Goal: Task Accomplishment & Management: Complete application form

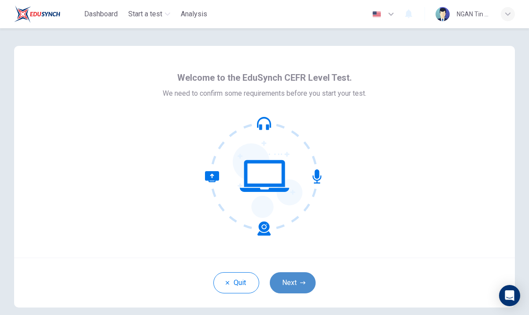
click at [306, 281] on button "Next" at bounding box center [293, 282] width 46 height 21
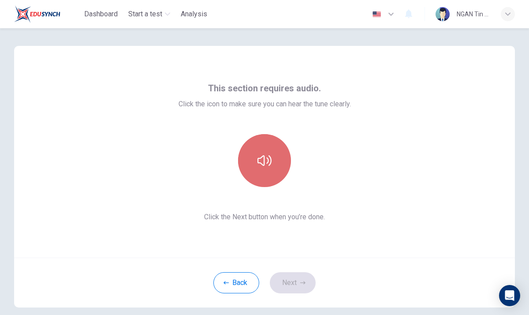
click at [256, 167] on button "button" at bounding box center [264, 160] width 53 height 53
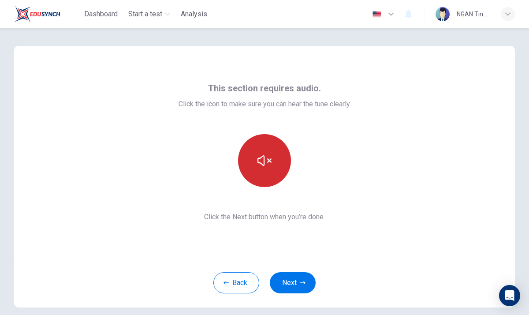
click at [259, 154] on icon "button" at bounding box center [265, 161] width 14 height 14
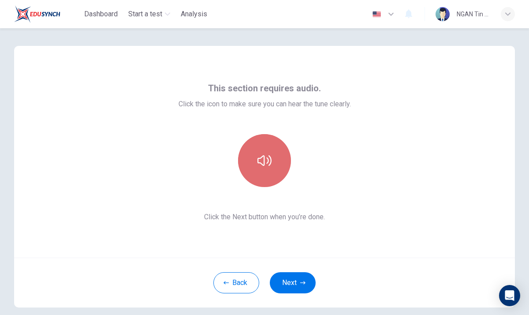
click at [259, 154] on icon "button" at bounding box center [265, 161] width 14 height 14
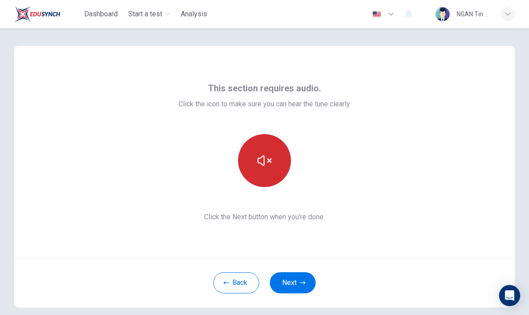
click at [259, 154] on icon "button" at bounding box center [265, 161] width 14 height 14
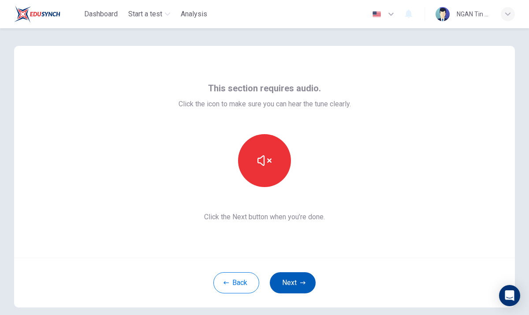
click at [306, 288] on button "Next" at bounding box center [293, 282] width 46 height 21
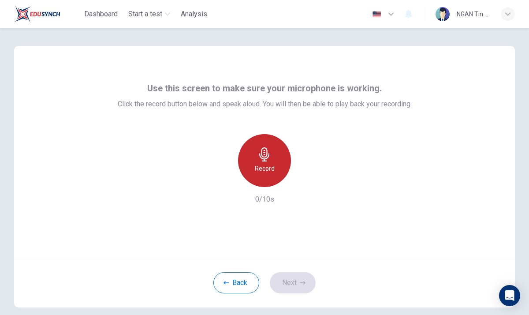
click at [266, 161] on div "Record" at bounding box center [264, 160] width 53 height 53
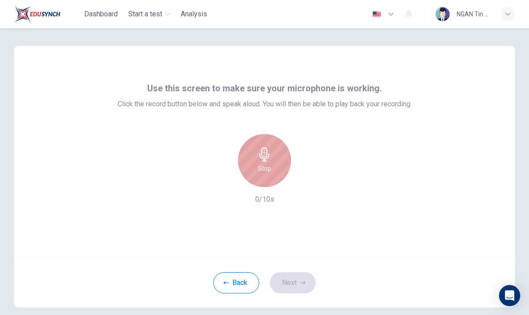
click at [266, 161] on div "Stop" at bounding box center [264, 160] width 53 height 53
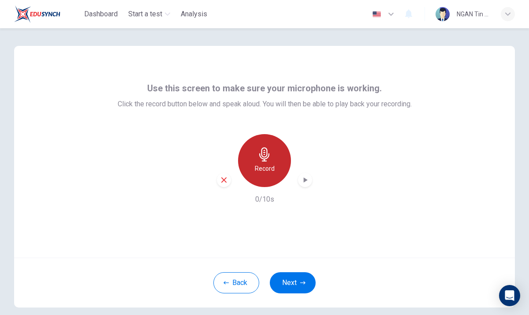
click at [266, 161] on div "Record" at bounding box center [264, 160] width 53 height 53
click at [301, 184] on icon "button" at bounding box center [305, 180] width 9 height 9
click at [308, 181] on icon "button" at bounding box center [305, 180] width 9 height 9
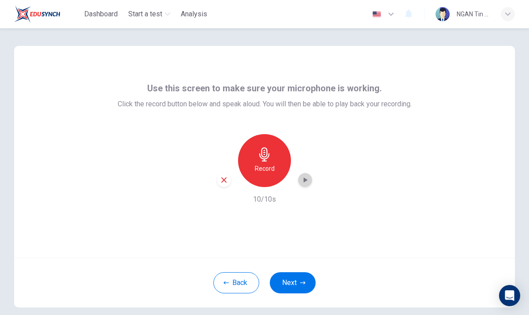
click at [308, 181] on icon "button" at bounding box center [305, 180] width 9 height 9
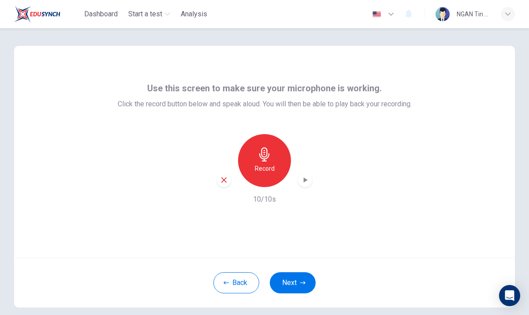
click at [224, 181] on icon "button" at bounding box center [224, 180] width 8 height 8
click at [256, 171] on h6 "Record" at bounding box center [265, 168] width 20 height 11
click at [308, 176] on icon "button" at bounding box center [305, 180] width 9 height 9
click at [304, 281] on icon "button" at bounding box center [302, 282] width 5 height 5
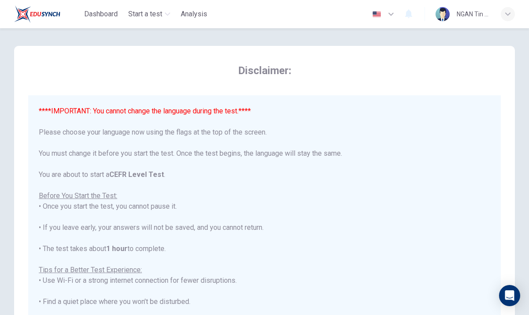
click at [229, 137] on div "****IMPORTANT: You cannot change the language during the test.**** Please choos…" at bounding box center [265, 265] width 452 height 318
click at [228, 133] on div "****IMPORTANT: You cannot change the language during the test.**** Please choos…" at bounding box center [265, 265] width 452 height 318
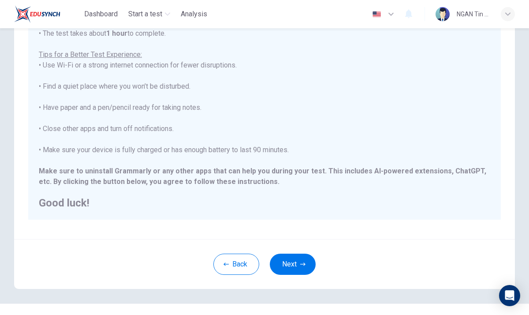
scroll to position [148, 0]
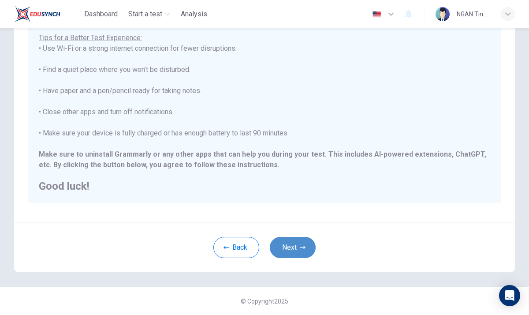
click at [300, 246] on icon "button" at bounding box center [302, 247] width 5 height 5
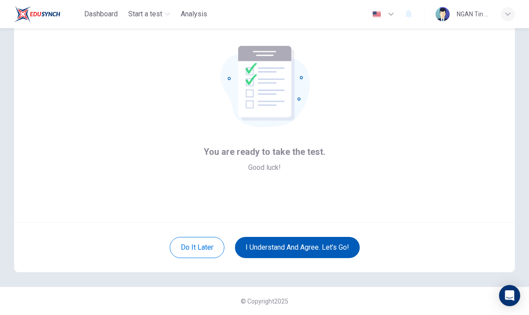
scroll to position [35, 0]
click at [305, 247] on button "I understand and agree. Let’s go!" at bounding box center [297, 247] width 125 height 21
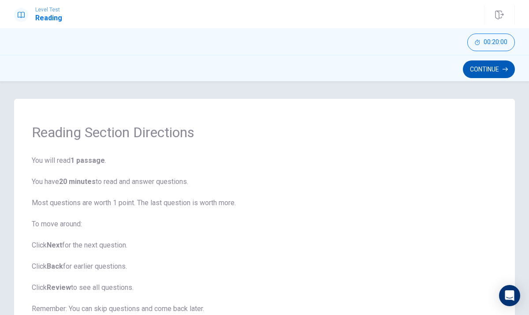
click at [485, 68] on button "Continue" at bounding box center [489, 69] width 52 height 18
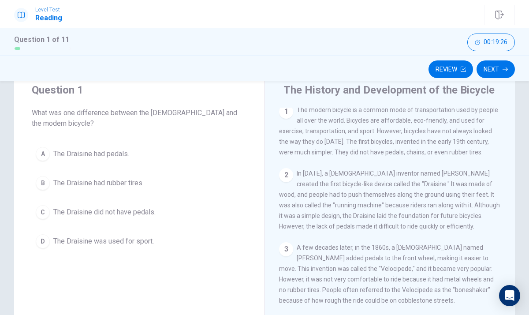
scroll to position [2, 0]
click at [135, 245] on span "The Draisine was used for sport." at bounding box center [103, 241] width 101 height 11
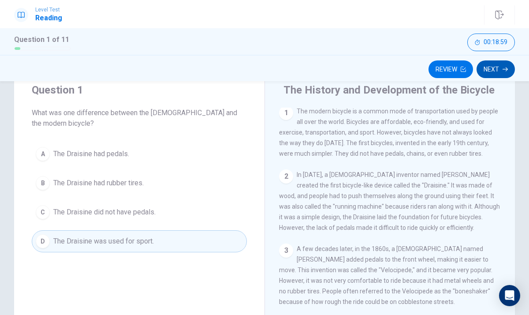
click at [494, 75] on button "Next" at bounding box center [496, 69] width 38 height 18
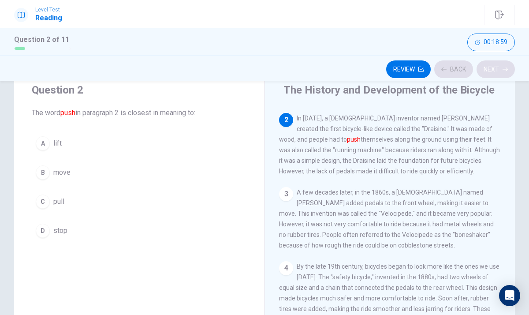
scroll to position [66, 0]
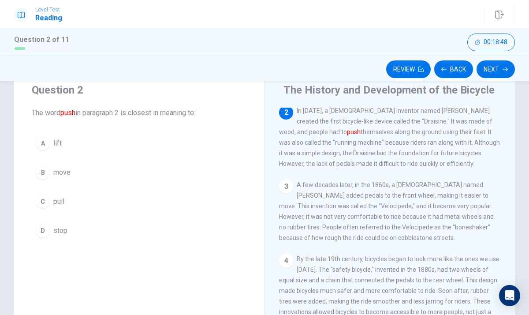
click at [49, 170] on div "B" at bounding box center [43, 172] width 14 height 14
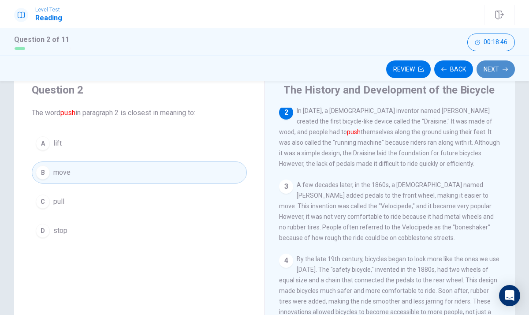
click at [492, 70] on button "Next" at bounding box center [496, 69] width 38 height 18
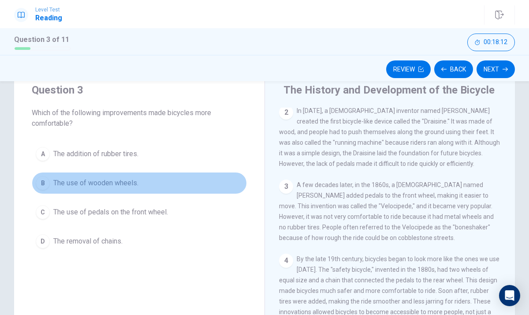
click at [106, 180] on span "The use of wooden wheels." at bounding box center [95, 183] width 85 height 11
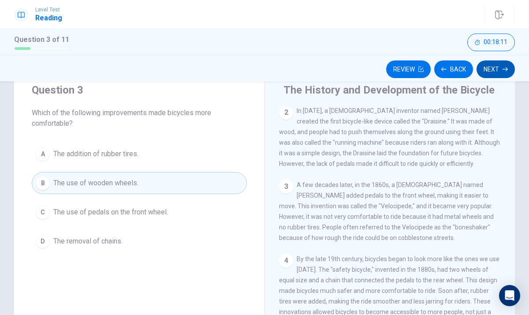
click at [490, 73] on button "Next" at bounding box center [496, 69] width 38 height 18
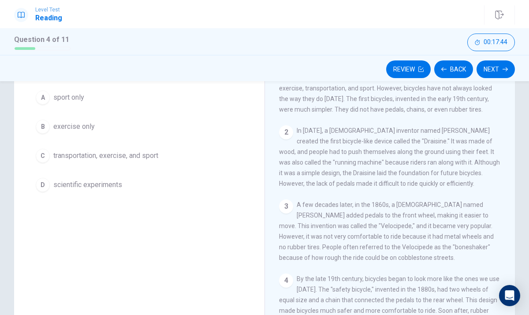
scroll to position [0, 0]
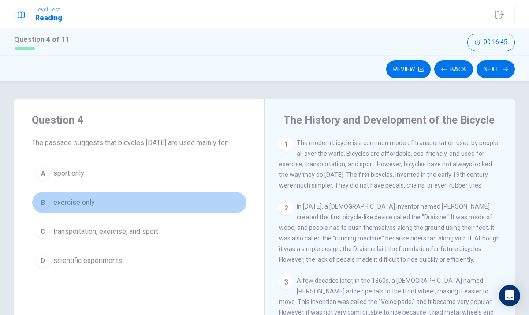
click at [79, 200] on span "exercise only" at bounding box center [73, 202] width 41 height 11
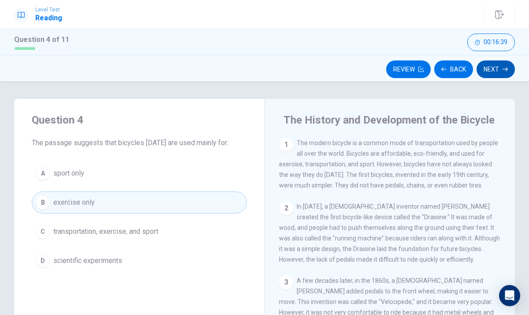
click at [503, 65] on button "Next" at bounding box center [496, 69] width 38 height 18
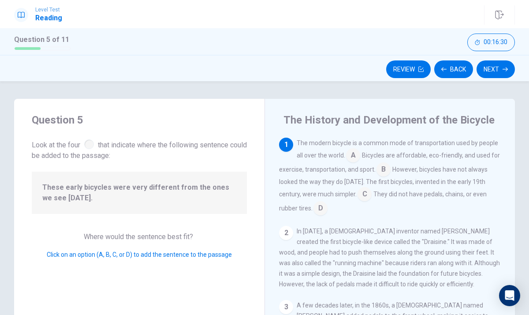
click at [356, 155] on input at bounding box center [353, 156] width 14 height 14
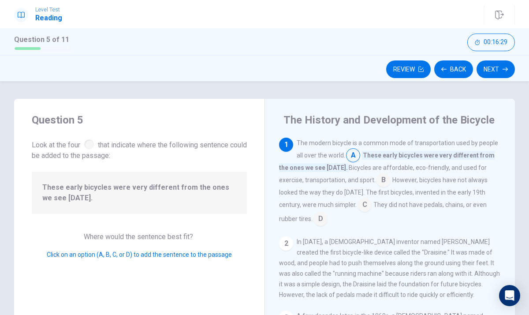
click at [377, 176] on input at bounding box center [384, 181] width 14 height 14
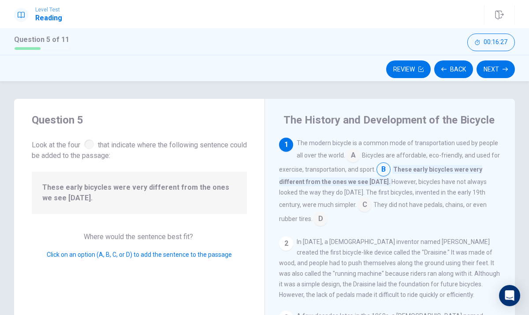
click at [385, 170] on input at bounding box center [384, 170] width 14 height 14
click at [353, 154] on input at bounding box center [353, 156] width 14 height 14
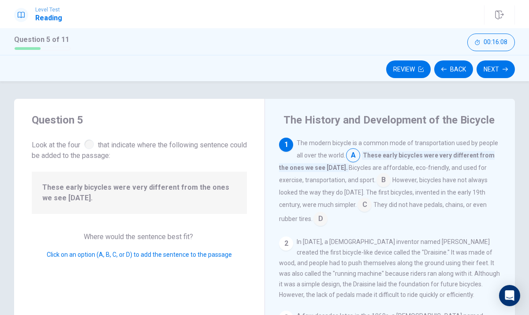
click at [360, 151] on input at bounding box center [353, 156] width 14 height 14
click at [357, 154] on input at bounding box center [353, 156] width 14 height 14
click at [377, 180] on input at bounding box center [384, 181] width 14 height 14
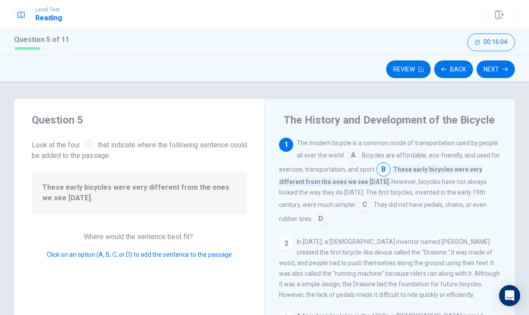
click at [383, 171] on input at bounding box center [384, 170] width 14 height 14
click at [349, 151] on input at bounding box center [353, 156] width 14 height 14
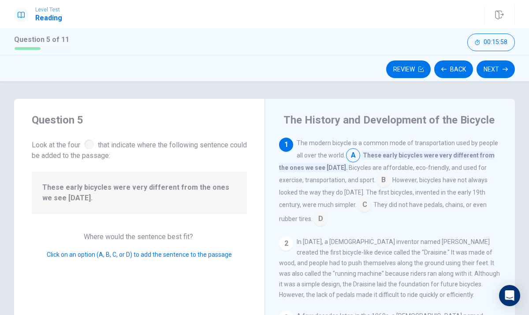
click at [94, 145] on div at bounding box center [89, 144] width 10 height 10
click at [139, 188] on span "These early bicycles were very different from the ones we see [DATE]." at bounding box center [139, 192] width 194 height 21
click at [377, 180] on input at bounding box center [384, 181] width 14 height 14
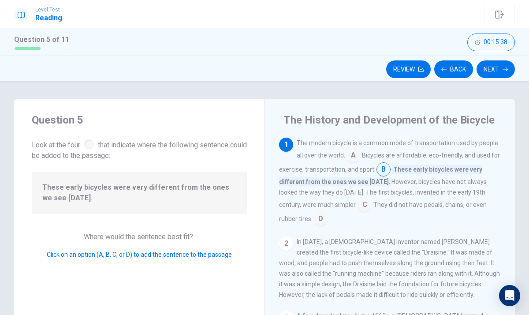
click at [358, 206] on input at bounding box center [365, 206] width 14 height 14
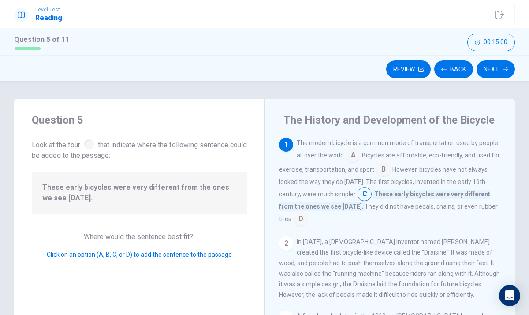
click at [384, 173] on input at bounding box center [384, 170] width 14 height 14
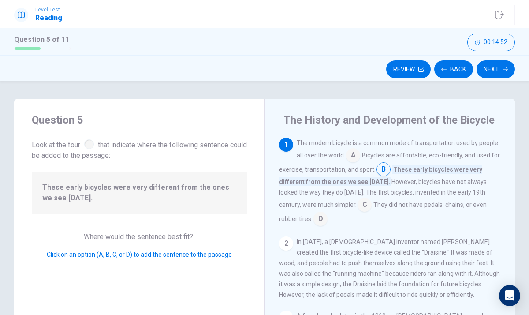
click at [359, 154] on input at bounding box center [353, 156] width 14 height 14
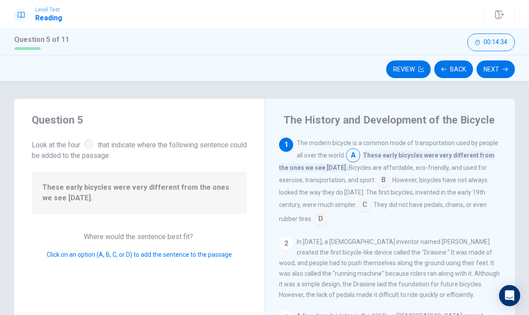
click at [328, 213] on input at bounding box center [321, 220] width 14 height 14
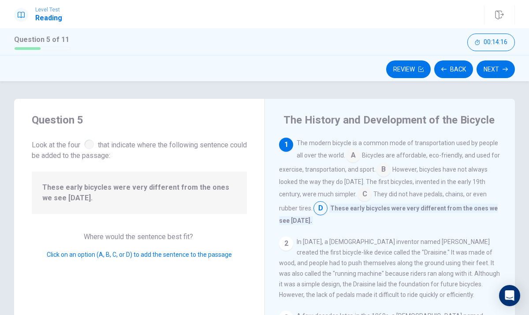
click at [286, 242] on div "2" at bounding box center [286, 243] width 14 height 14
click at [362, 195] on input at bounding box center [365, 195] width 14 height 14
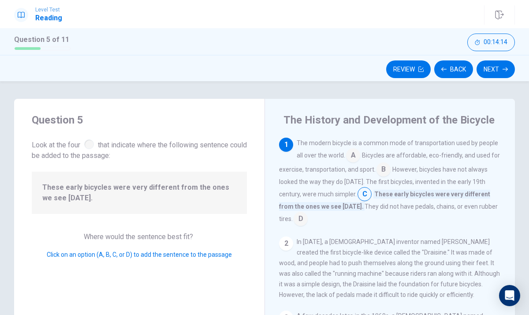
click at [377, 166] on input at bounding box center [384, 170] width 14 height 14
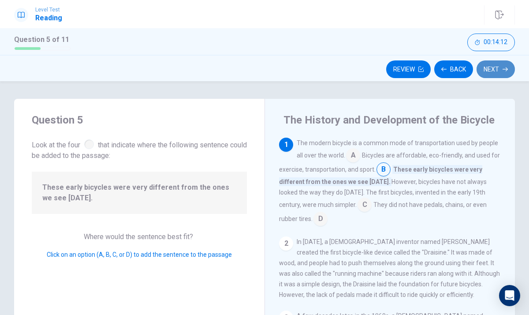
click at [502, 72] on button "Next" at bounding box center [496, 69] width 38 height 18
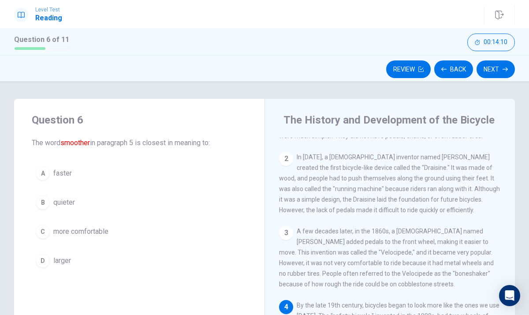
scroll to position [130, 0]
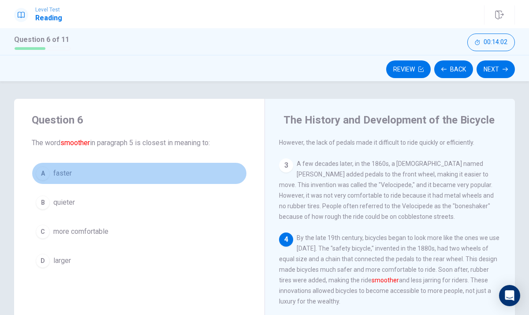
click at [42, 175] on div "A" at bounding box center [43, 173] width 14 height 14
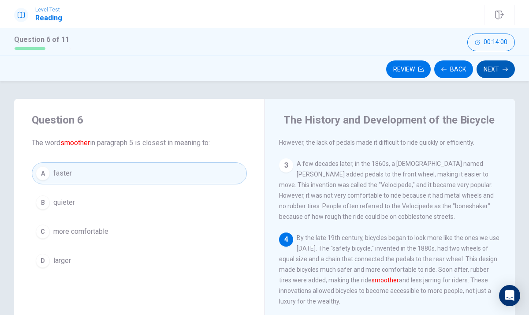
click at [500, 70] on button "Next" at bounding box center [496, 69] width 38 height 18
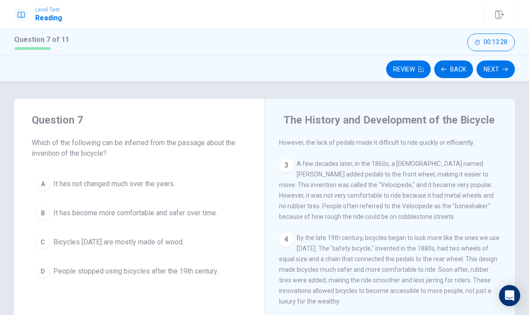
click at [146, 268] on span "People stopped using bicycles after the 19th century." at bounding box center [135, 271] width 165 height 11
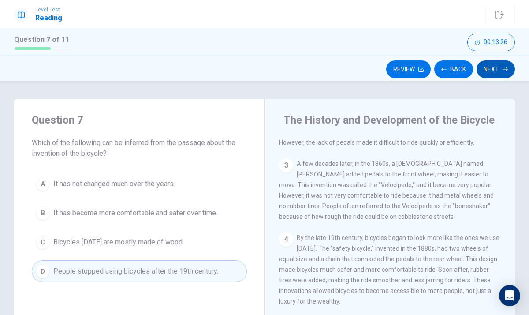
click at [493, 68] on button "Next" at bounding box center [496, 69] width 38 height 18
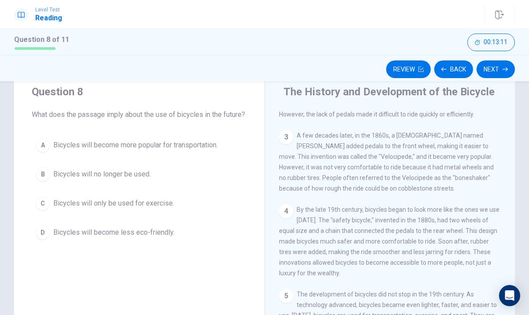
scroll to position [29, 0]
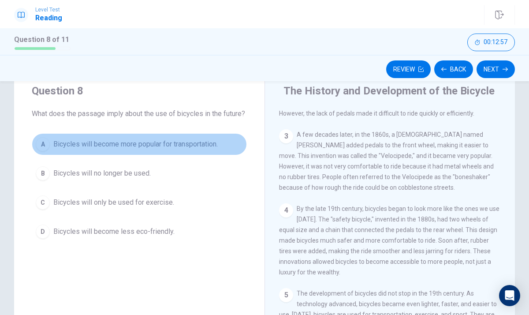
click at [169, 146] on span "Bicycles will become more popular for transportation." at bounding box center [135, 144] width 165 height 11
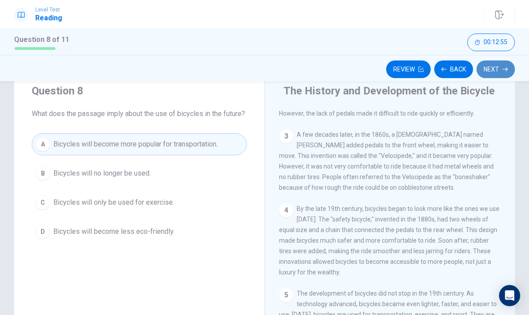
click at [501, 62] on button "Next" at bounding box center [496, 69] width 38 height 18
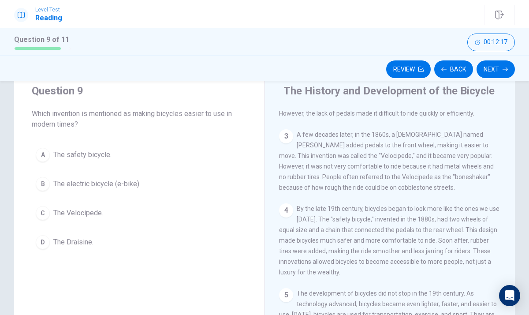
click at [423, 161] on span "A few decades later, in the 1860s, a [DEMOGRAPHIC_DATA] named [PERSON_NAME] add…" at bounding box center [386, 161] width 215 height 60
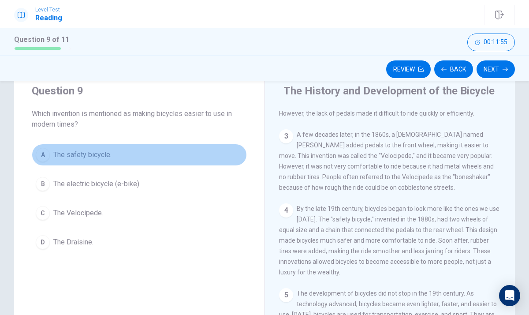
click at [86, 154] on span "The safety bicycle." at bounding box center [82, 155] width 58 height 11
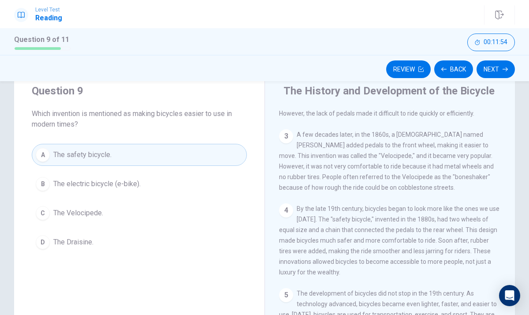
click at [119, 211] on button "C The Velocipede." at bounding box center [139, 213] width 215 height 22
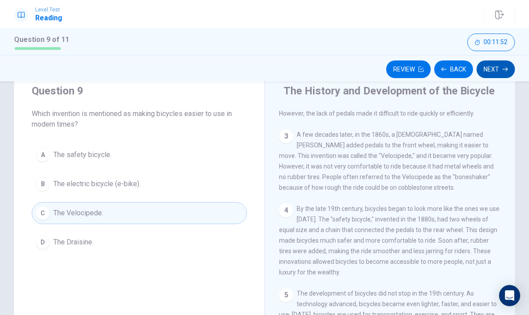
click at [503, 65] on button "Next" at bounding box center [496, 69] width 38 height 18
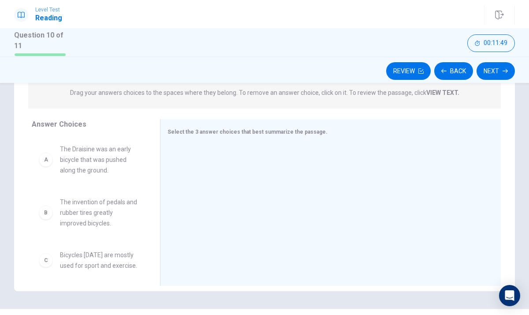
scroll to position [116, 0]
click at [225, 171] on div at bounding box center [327, 204] width 319 height 118
click at [93, 165] on span "The Draisine was an early bicycle that was pushed along the ground." at bounding box center [99, 160] width 79 height 32
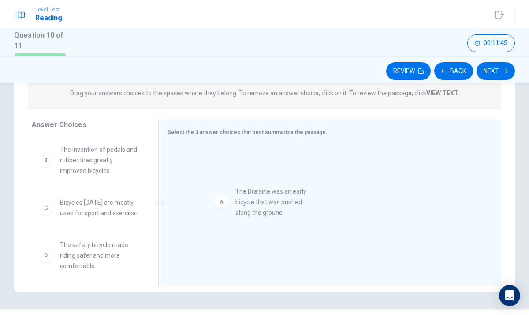
drag, startPoint x: 46, startPoint y: 158, endPoint x: 188, endPoint y: 156, distance: 141.6
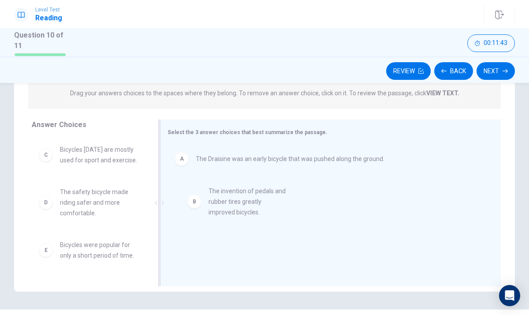
drag, startPoint x: 105, startPoint y: 152, endPoint x: 255, endPoint y: 194, distance: 156.2
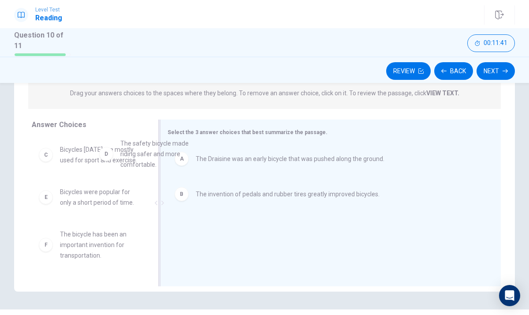
drag, startPoint x: 134, startPoint y: 204, endPoint x: 253, endPoint y: 146, distance: 132.0
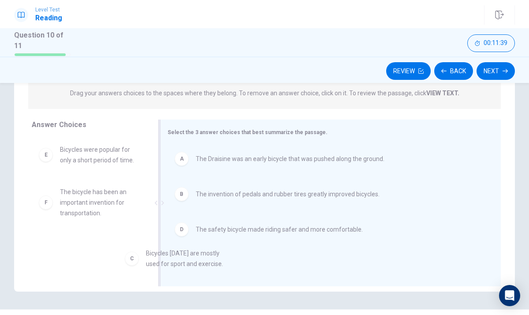
drag, startPoint x: 101, startPoint y: 160, endPoint x: 216, endPoint y: 264, distance: 154.6
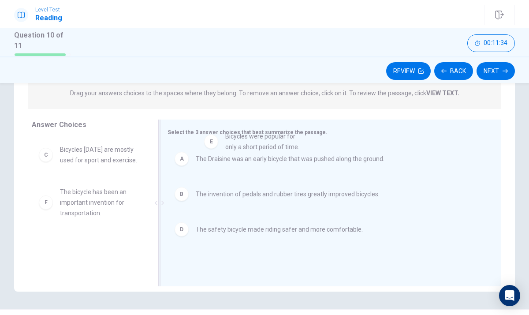
drag, startPoint x: 124, startPoint y: 206, endPoint x: 292, endPoint y: 153, distance: 176.2
drag, startPoint x: 123, startPoint y: 194, endPoint x: 280, endPoint y: 168, distance: 159.1
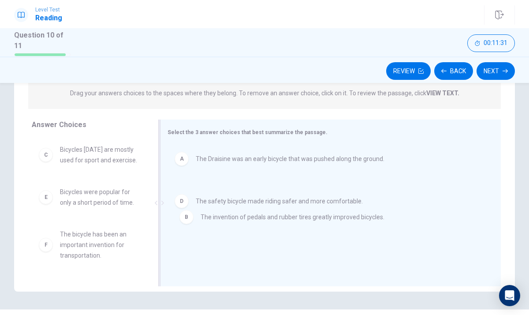
drag, startPoint x: 259, startPoint y: 188, endPoint x: 262, endPoint y: 233, distance: 45.1
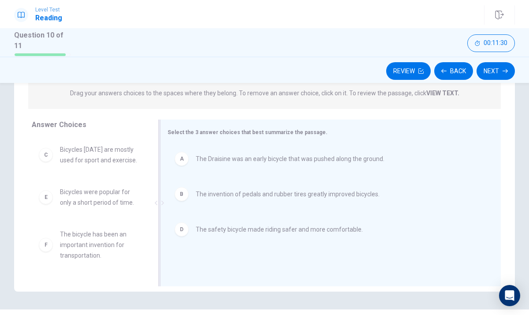
drag, startPoint x: 259, startPoint y: 233, endPoint x: 246, endPoint y: 231, distance: 13.7
click at [258, 232] on span "The safety bicycle made riding safer and more comfortable." at bounding box center [279, 229] width 167 height 11
click at [217, 196] on span "The invention of pedals and rubber tires greatly improved bicycles." at bounding box center [288, 194] width 184 height 11
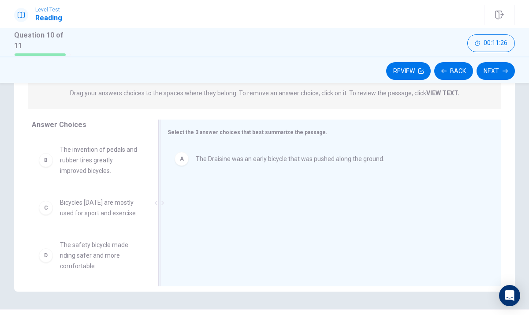
click at [232, 162] on span "The Draisine was an early bicycle that was pushed along the ground." at bounding box center [290, 159] width 189 height 11
drag, startPoint x: 114, startPoint y: 160, endPoint x: 214, endPoint y: 154, distance: 100.3
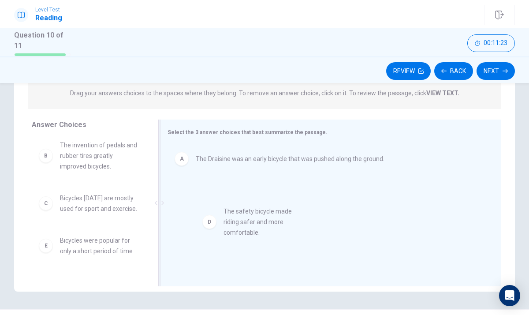
drag, startPoint x: 95, startPoint y: 246, endPoint x: 278, endPoint y: 209, distance: 186.5
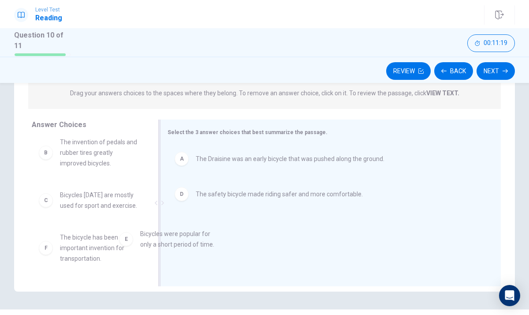
drag, startPoint x: 112, startPoint y: 255, endPoint x: 227, endPoint y: 240, distance: 116.5
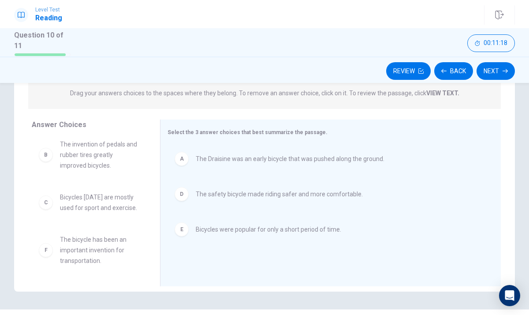
scroll to position [5, 0]
click at [490, 66] on button "Next" at bounding box center [496, 71] width 38 height 18
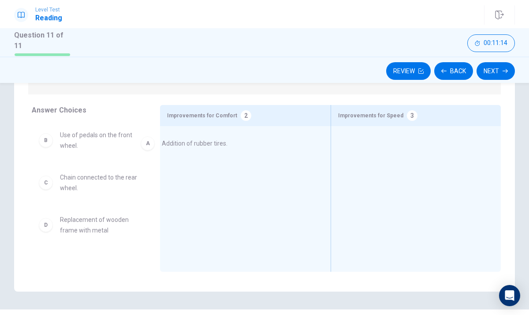
drag, startPoint x: 106, startPoint y: 141, endPoint x: 217, endPoint y: 149, distance: 111.0
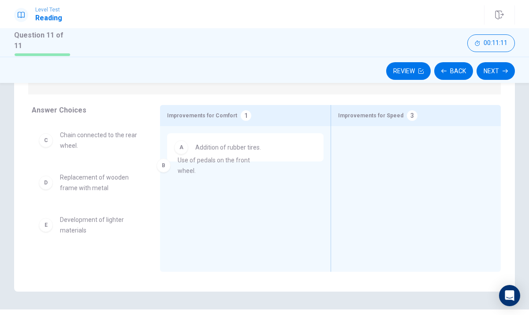
drag, startPoint x: 103, startPoint y: 139, endPoint x: 226, endPoint y: 167, distance: 126.6
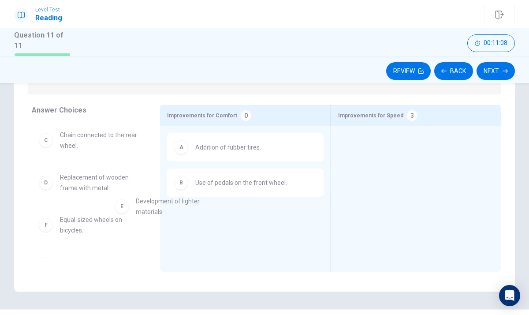
scroll to position [0, 0]
drag, startPoint x: 83, startPoint y: 232, endPoint x: 357, endPoint y: 214, distance: 274.5
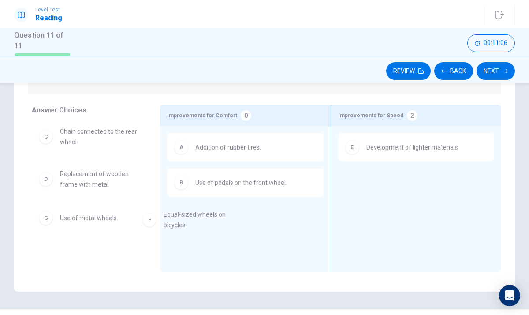
scroll to position [4, 0]
drag, startPoint x: 88, startPoint y: 224, endPoint x: 214, endPoint y: 221, distance: 125.8
drag, startPoint x: 97, startPoint y: 175, endPoint x: 289, endPoint y: 223, distance: 198.3
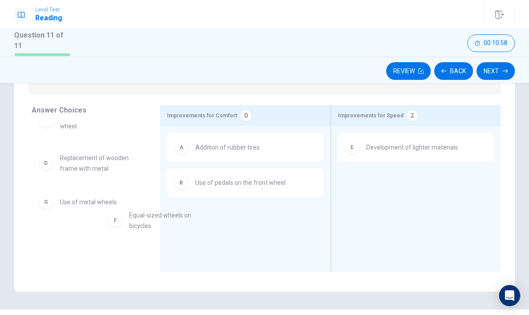
drag, startPoint x: 99, startPoint y: 207, endPoint x: 272, endPoint y: 239, distance: 175.8
drag, startPoint x: 106, startPoint y: 208, endPoint x: 418, endPoint y: 199, distance: 311.6
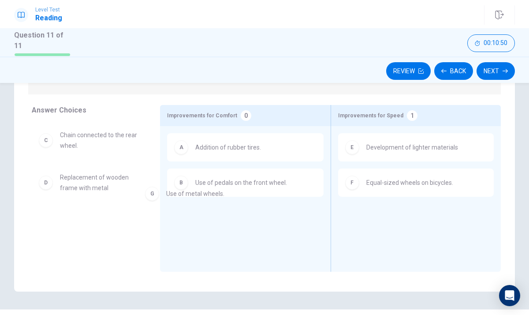
drag, startPoint x: 109, startPoint y: 221, endPoint x: 260, endPoint y: 189, distance: 154.2
click at [259, 171] on div "B Use of pedals on the front wheel." at bounding box center [245, 183] width 156 height 28
click at [253, 147] on span "Addition of rubber tires." at bounding box center [228, 147] width 66 height 11
click at [260, 189] on div "B Use of pedals on the front wheel." at bounding box center [245, 183] width 156 height 28
click at [182, 181] on div "B" at bounding box center [181, 183] width 14 height 14
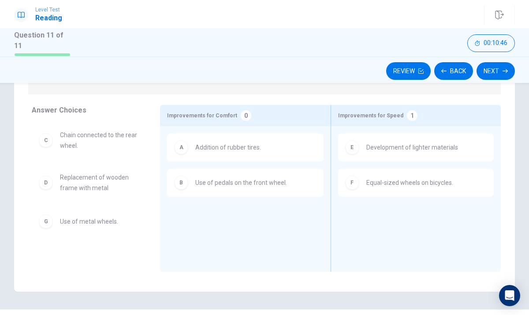
click at [186, 143] on div "A" at bounding box center [181, 147] width 14 height 14
click at [390, 146] on span "Development of lighter materials" at bounding box center [413, 147] width 92 height 11
click at [383, 187] on div "F Equal-sized wheels on bicycles." at bounding box center [416, 183] width 142 height 14
click at [407, 130] on div "E Development of lighter materials F Equal-sized wheels on bicycles." at bounding box center [416, 185] width 170 height 118
click at [316, 159] on div "A Addition of rubber tires." at bounding box center [245, 147] width 156 height 28
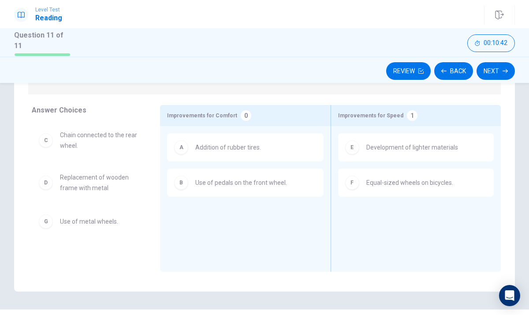
click at [316, 159] on div "A Addition of rubber tires." at bounding box center [245, 147] width 156 height 28
click at [307, 156] on div "A Addition of rubber tires." at bounding box center [245, 147] width 156 height 28
click at [273, 143] on div "A Addition of rubber tires." at bounding box center [245, 147] width 142 height 14
click at [191, 135] on div "A Addition of rubber tires." at bounding box center [245, 147] width 156 height 28
click at [195, 128] on div "A Addition of rubber tires. B Use of pedals on the front wheel." at bounding box center [245, 185] width 170 height 118
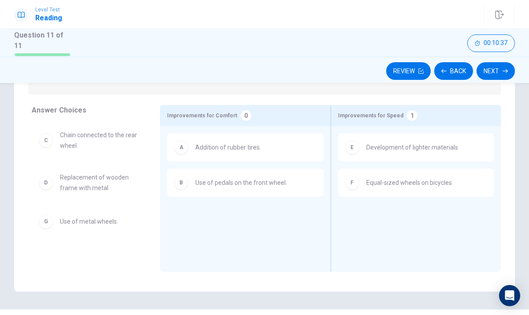
click at [189, 135] on div "A Addition of rubber tires." at bounding box center [245, 147] width 156 height 28
click at [188, 147] on div "A" at bounding box center [181, 147] width 14 height 14
click at [188, 172] on div "B Use of pedals on the front wheel." at bounding box center [245, 183] width 156 height 28
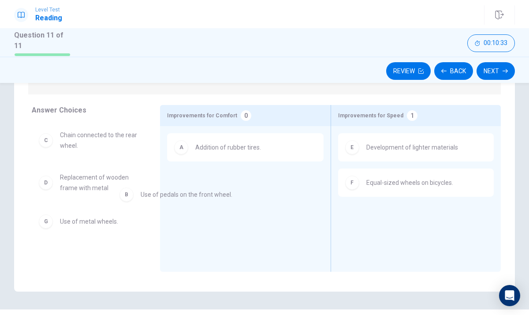
drag, startPoint x: 188, startPoint y: 172, endPoint x: 122, endPoint y: 205, distance: 73.4
drag, startPoint x: 179, startPoint y: 180, endPoint x: 32, endPoint y: 263, distance: 168.7
drag, startPoint x: 58, startPoint y: 187, endPoint x: 255, endPoint y: 188, distance: 197.7
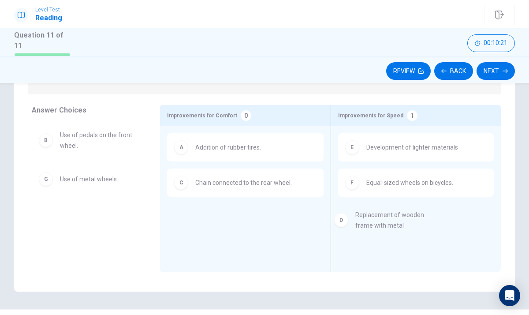
drag, startPoint x: 62, startPoint y: 177, endPoint x: 372, endPoint y: 218, distance: 312.9
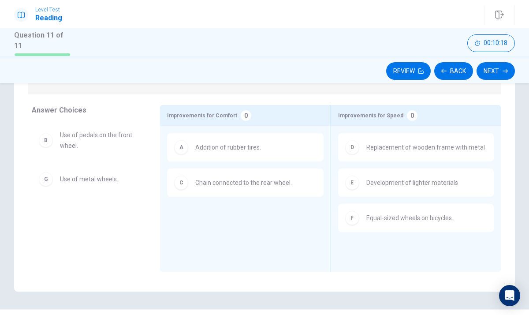
click at [500, 58] on div "Review Back Next" at bounding box center [264, 69] width 529 height 26
click at [501, 66] on button "Next" at bounding box center [496, 71] width 38 height 18
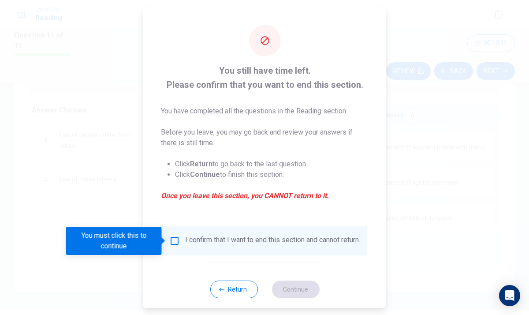
click at [174, 241] on input "You must click this to continue" at bounding box center [174, 241] width 11 height 11
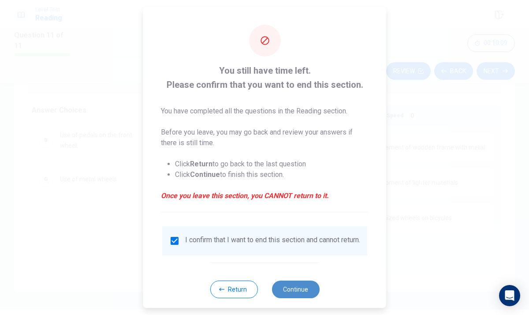
click at [298, 295] on button "Continue" at bounding box center [296, 290] width 48 height 18
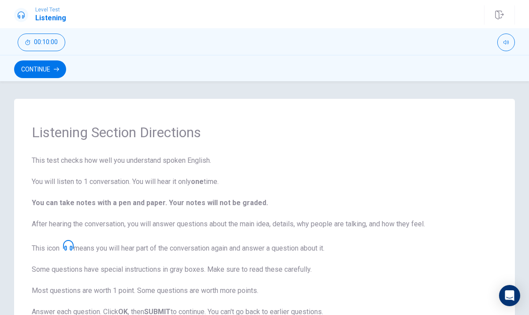
click at [36, 161] on span "This test checks how well you understand spoken English. You will listen to 1 c…" at bounding box center [265, 278] width 466 height 247
click at [63, 247] on span at bounding box center [67, 248] width 14 height 8
click at [78, 239] on span "This test checks how well you understand spoken English. You will listen to 1 c…" at bounding box center [265, 278] width 466 height 247
click at [72, 239] on span "This test checks how well you understand spoken English. You will listen to 1 c…" at bounding box center [265, 278] width 466 height 247
click at [41, 158] on span "This test checks how well you understand spoken English. You will listen to 1 c…" at bounding box center [265, 278] width 466 height 247
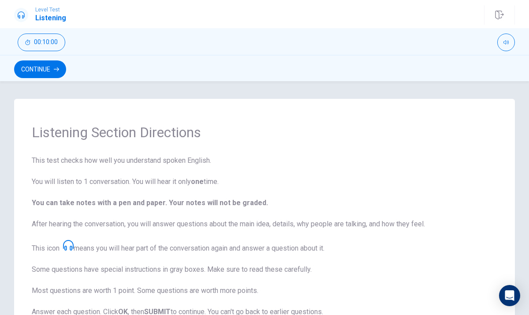
click at [35, 161] on span "This test checks how well you understand spoken English. You will listen to 1 c…" at bounding box center [265, 278] width 466 height 247
drag, startPoint x: 38, startPoint y: 161, endPoint x: 97, endPoint y: 161, distance: 58.2
click at [96, 161] on span "This test checks how well you understand spoken English. You will listen to 1 c…" at bounding box center [265, 278] width 466 height 247
click at [46, 69] on button "Continue" at bounding box center [40, 69] width 52 height 18
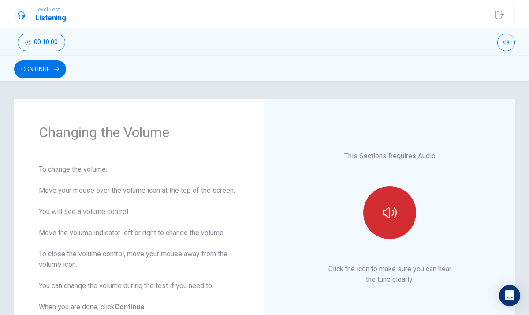
click at [382, 206] on button "button" at bounding box center [390, 212] width 53 height 53
click at [382, 210] on button "button" at bounding box center [390, 212] width 53 height 53
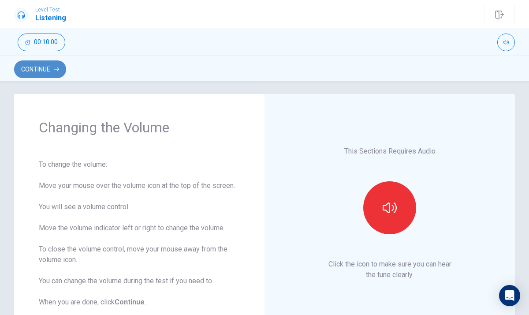
click at [57, 72] on button "Continue" at bounding box center [40, 69] width 52 height 18
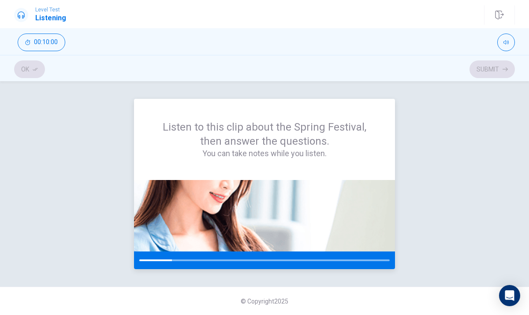
drag, startPoint x: 169, startPoint y: 263, endPoint x: 145, endPoint y: 260, distance: 24.9
click at [145, 260] on div at bounding box center [264, 260] width 261 height 18
click at [145, 260] on div at bounding box center [156, 260] width 34 height 2
drag, startPoint x: 270, startPoint y: 261, endPoint x: 385, endPoint y: 261, distance: 115.1
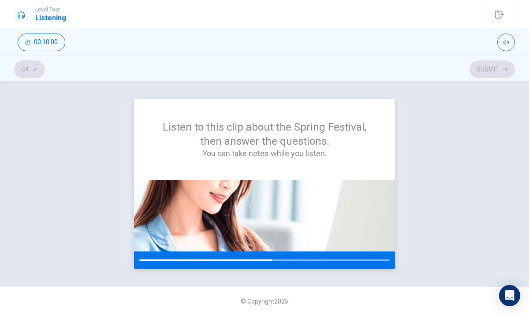
click at [385, 261] on div at bounding box center [264, 260] width 261 height 18
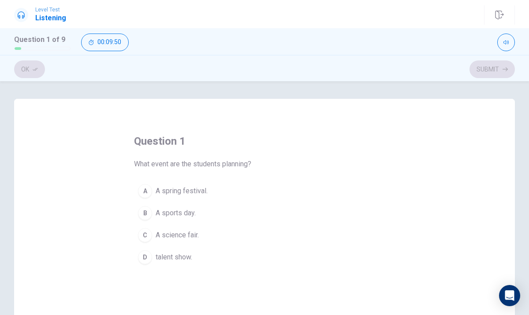
click at [177, 193] on span "A spring festival." at bounding box center [182, 191] width 52 height 11
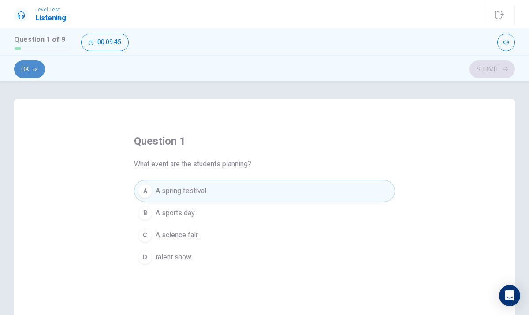
click at [30, 71] on button "Ok" at bounding box center [29, 69] width 31 height 18
click at [493, 68] on button "Submit" at bounding box center [492, 69] width 45 height 18
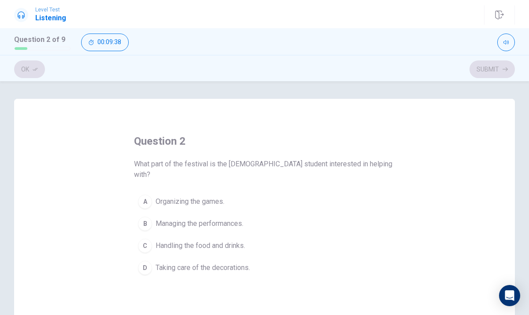
click at [149, 239] on div "C" at bounding box center [145, 246] width 14 height 14
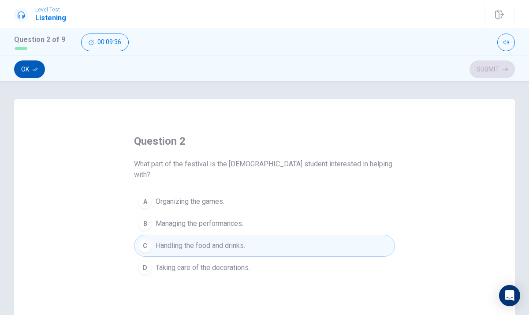
click at [37, 72] on button "Ok" at bounding box center [29, 69] width 31 height 18
click at [474, 69] on button "Submit" at bounding box center [492, 69] width 45 height 18
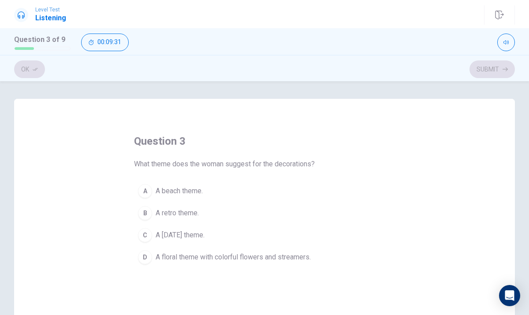
click at [191, 256] on span "A floral theme with colorful flowers and streamers." at bounding box center [233, 257] width 155 height 11
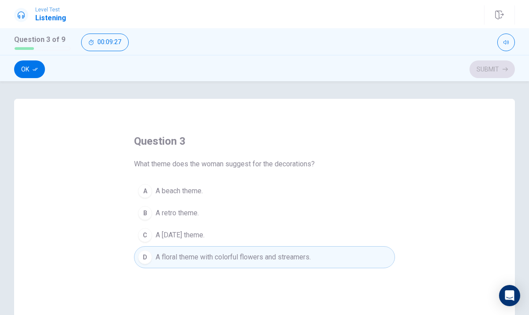
click at [163, 230] on span "A [DATE] theme." at bounding box center [180, 235] width 49 height 11
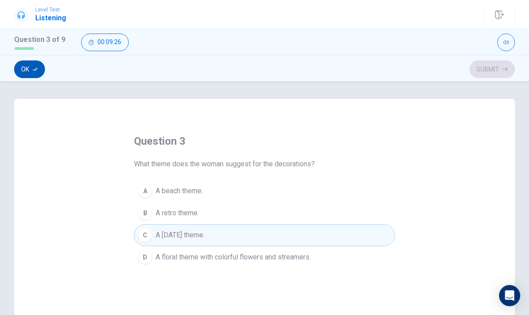
click at [29, 65] on button "Ok" at bounding box center [29, 69] width 31 height 18
click at [482, 66] on button "Submit" at bounding box center [492, 69] width 45 height 18
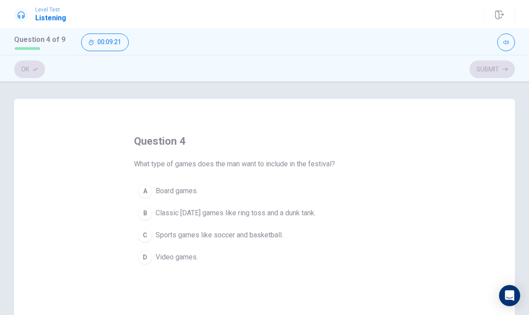
click at [187, 189] on span "Board games." at bounding box center [177, 191] width 42 height 11
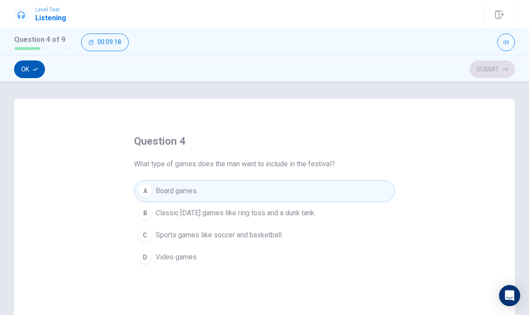
click at [25, 67] on button "Ok" at bounding box center [29, 69] width 31 height 18
click at [494, 71] on button "Submit" at bounding box center [492, 69] width 45 height 18
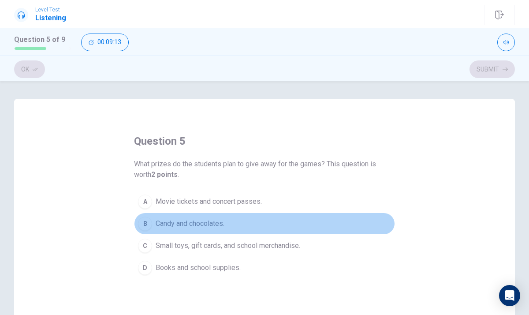
click at [181, 222] on span "Candy and chocolates." at bounding box center [190, 223] width 69 height 11
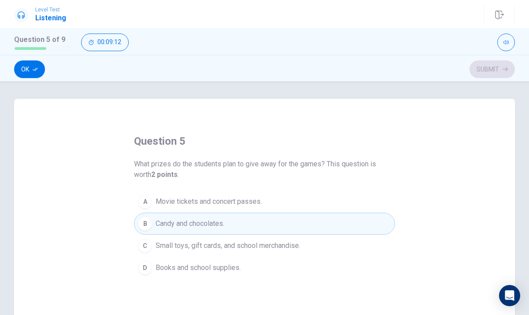
click at [184, 245] on span "Small toys, gift cards, and school merchandise." at bounding box center [228, 245] width 145 height 11
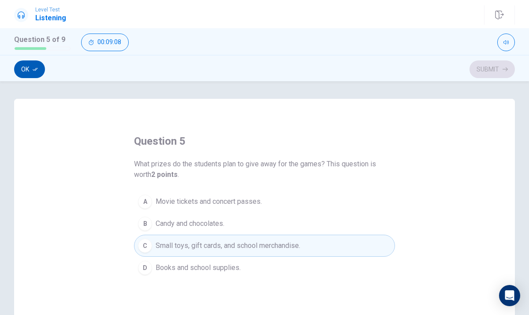
click at [41, 68] on button "Ok" at bounding box center [29, 69] width 31 height 18
click at [481, 76] on button "Submit" at bounding box center [492, 69] width 45 height 18
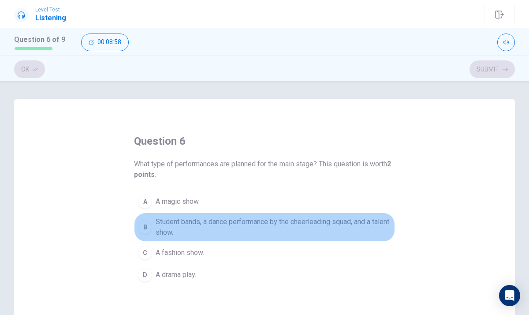
click at [205, 224] on span "Student bands, a dance performance by the cheerleading squad, and a talent show." at bounding box center [274, 227] width 236 height 21
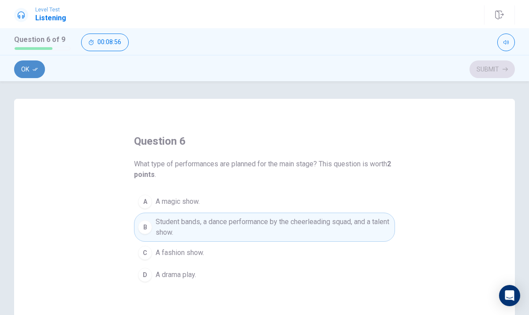
click at [26, 68] on button "Ok" at bounding box center [29, 69] width 31 height 18
click at [487, 71] on button "Submit" at bounding box center [492, 69] width 45 height 18
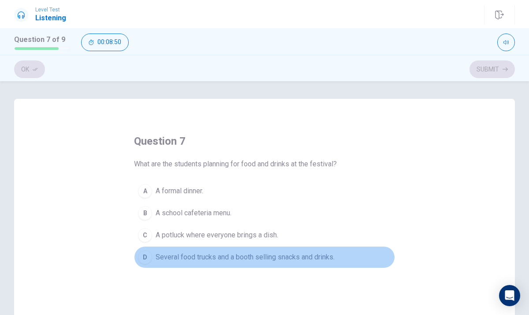
click at [247, 258] on span "Several food trucks and a booth selling snacks and drinks." at bounding box center [245, 257] width 179 height 11
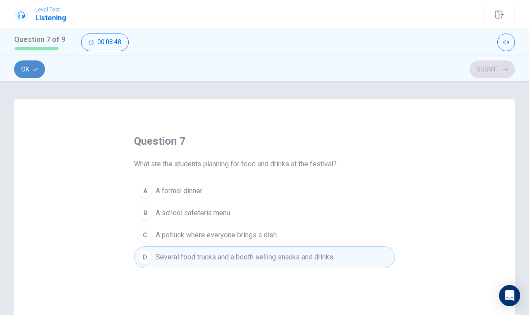
click at [26, 64] on button "Ok" at bounding box center [29, 69] width 31 height 18
click at [494, 68] on button "Submit" at bounding box center [492, 69] width 45 height 18
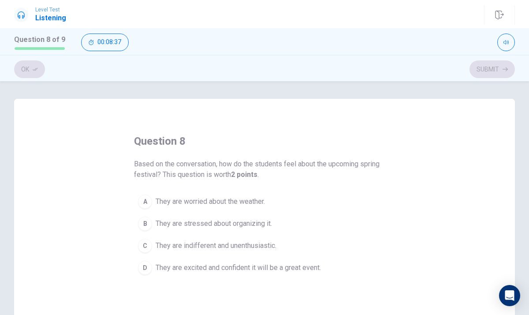
click at [208, 203] on span "They are worried about the weather." at bounding box center [210, 201] width 109 height 11
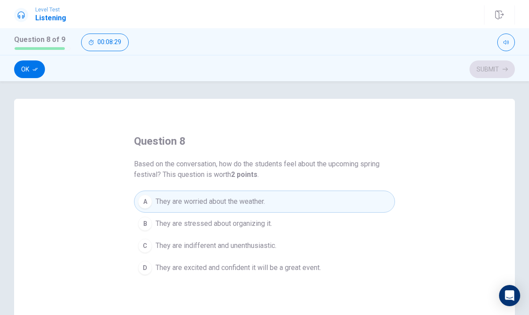
click at [266, 263] on span "They are excited and confident it will be a great event." at bounding box center [238, 268] width 165 height 11
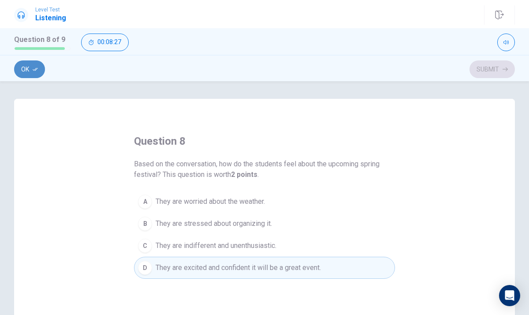
click at [38, 71] on icon "button" at bounding box center [35, 69] width 5 height 5
click at [480, 74] on button "Submit" at bounding box center [492, 69] width 45 height 18
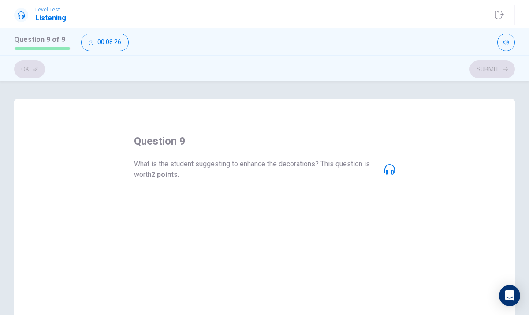
click at [245, 206] on span "Putting up posters of famous artists." at bounding box center [213, 201] width 114 height 11
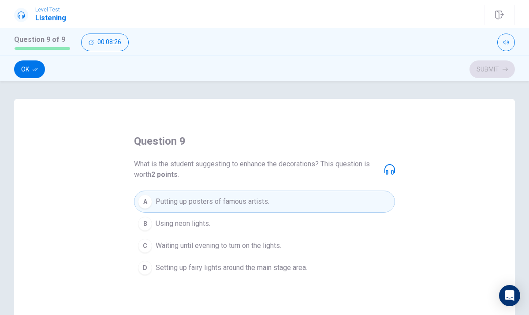
click at [290, 173] on span "What is the student suggesting to enhance the decorations? This question is wor…" at bounding box center [256, 169] width 244 height 21
click at [231, 263] on span "Setting up fairy lights around the main stage area." at bounding box center [232, 268] width 152 height 11
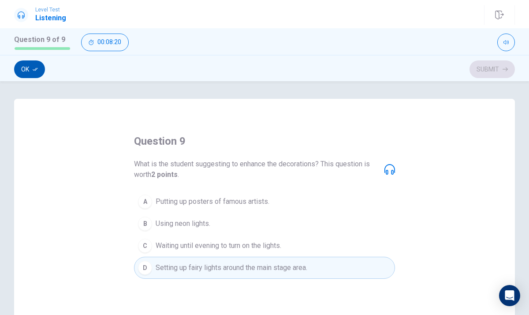
click at [29, 64] on button "Ok" at bounding box center [29, 69] width 31 height 18
click at [499, 61] on button "Submit" at bounding box center [492, 69] width 45 height 18
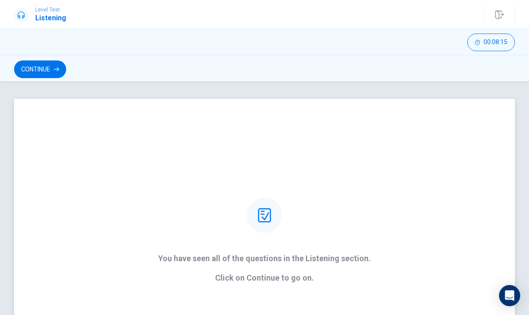
click at [270, 215] on icon at bounding box center [265, 215] width 14 height 14
click at [52, 72] on button "Continue" at bounding box center [40, 69] width 52 height 18
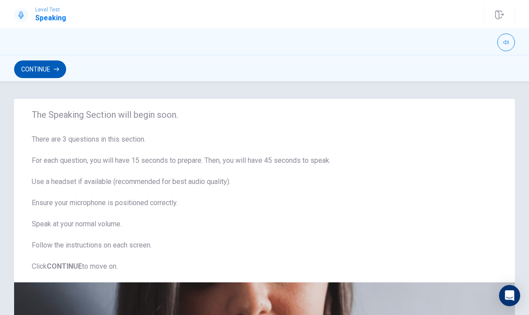
click at [53, 73] on button "Continue" at bounding box center [40, 69] width 52 height 18
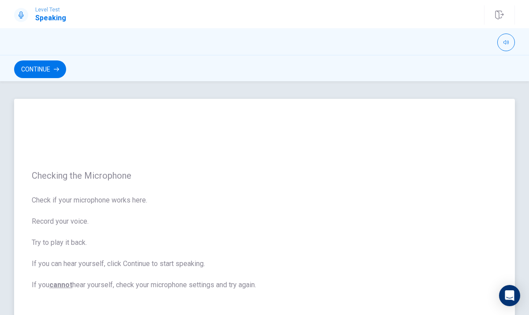
drag, startPoint x: 76, startPoint y: 193, endPoint x: 90, endPoint y: 154, distance: 41.4
click at [90, 154] on div "Checking the Microphone Check if your microphone works here. Record your voice.…" at bounding box center [264, 230] width 501 height 263
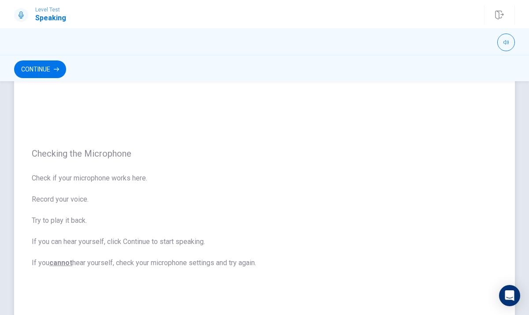
scroll to position [16, 0]
click at [49, 73] on button "Continue" at bounding box center [40, 69] width 52 height 18
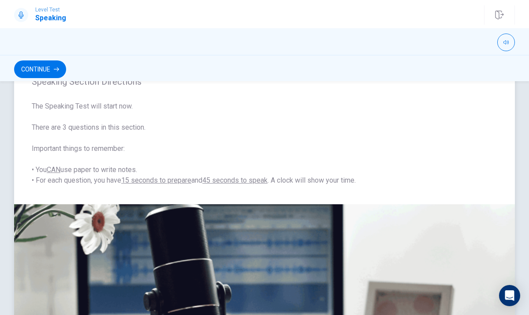
scroll to position [35, 0]
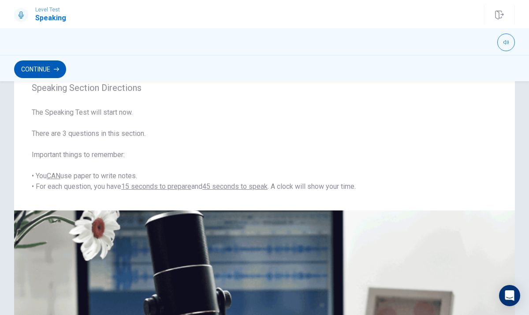
click at [61, 69] on button "Continue" at bounding box center [40, 69] width 52 height 18
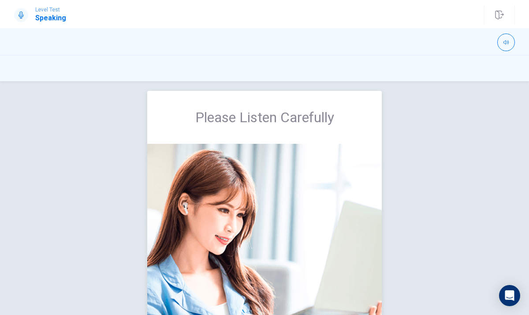
scroll to position [7, 0]
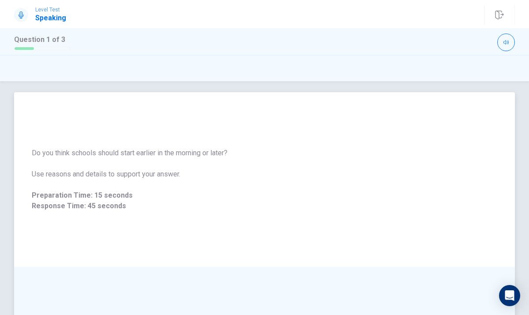
click at [157, 150] on span "Do you think schools should start earlier in the morning or later?" at bounding box center [265, 153] width 466 height 11
click at [501, 42] on button "button" at bounding box center [507, 43] width 18 height 18
click at [323, 176] on span "Use reasons and details to support your answer." at bounding box center [265, 174] width 466 height 11
click at [510, 296] on icon "Open Intercom Messenger" at bounding box center [510, 295] width 10 height 11
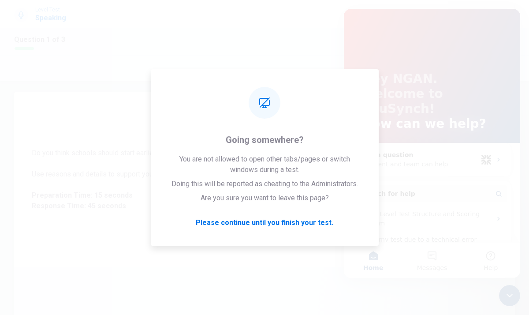
scroll to position [0, 0]
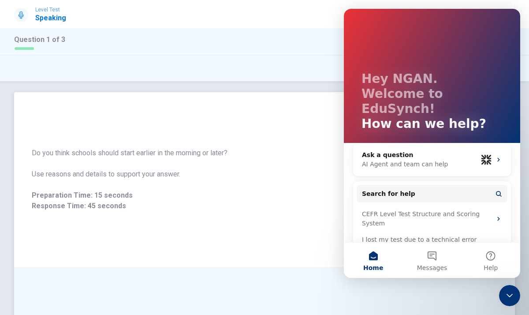
click at [332, 208] on span "Response Time: 45 seconds" at bounding box center [265, 206] width 466 height 11
click at [505, 298] on icon "Close Intercom Messenger" at bounding box center [510, 295] width 11 height 11
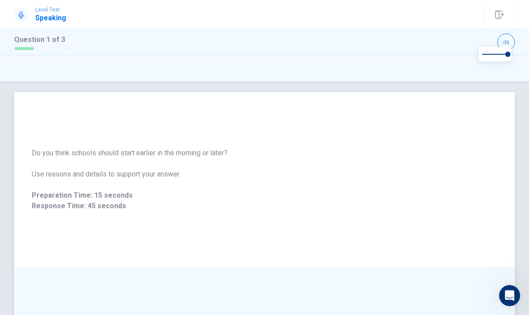
click at [192, 183] on div "Do you think schools should start earlier in the morning or later? Use reasons …" at bounding box center [265, 180] width 466 height 64
click at [190, 38] on div at bounding box center [297, 43] width 438 height 18
click at [82, 206] on span "Response Time: 45 seconds" at bounding box center [265, 206] width 466 height 11
drag, startPoint x: 86, startPoint y: 206, endPoint x: 109, endPoint y: 203, distance: 22.3
click at [109, 203] on span "Response Time: 45 seconds" at bounding box center [265, 206] width 466 height 11
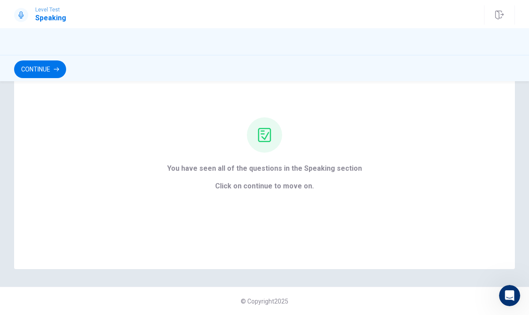
scroll to position [59, 0]
click at [53, 71] on button "Continue" at bounding box center [40, 69] width 52 height 18
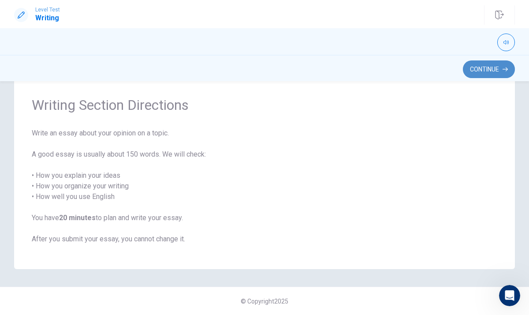
click at [496, 68] on button "Continue" at bounding box center [489, 69] width 52 height 18
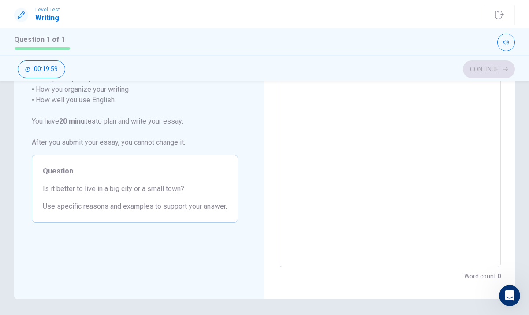
scroll to position [0, 0]
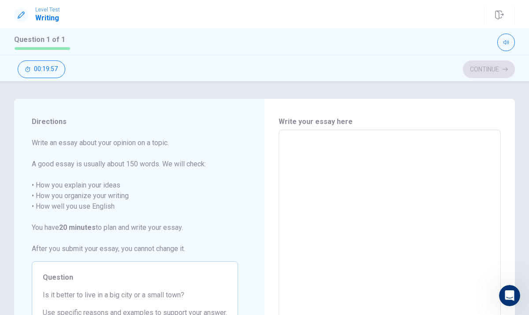
click at [299, 164] on textarea at bounding box center [390, 251] width 210 height 229
type textarea "i"
type textarea "x"
type textarea "i"
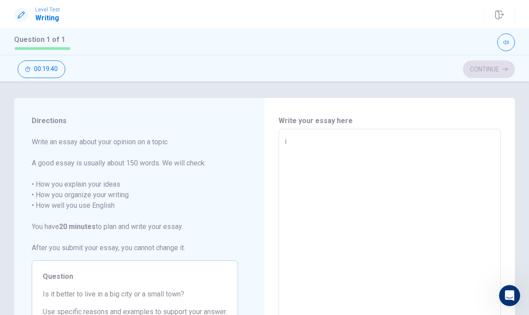
type textarea "x"
type textarea "i l"
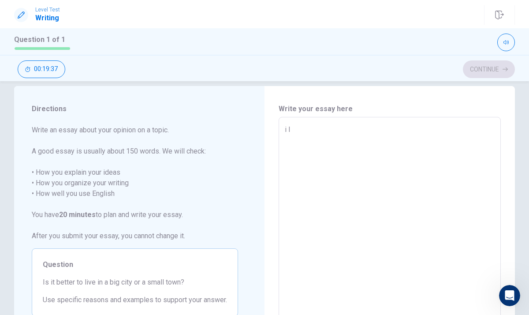
type textarea "x"
type textarea "i li"
type textarea "x"
type textarea "i liv"
type textarea "x"
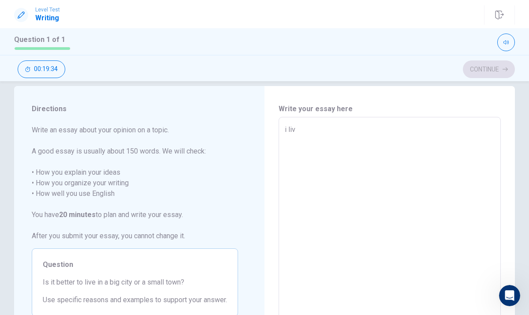
type textarea "i live"
type textarea "x"
type textarea "i live"
type textarea "x"
type textarea "i live i"
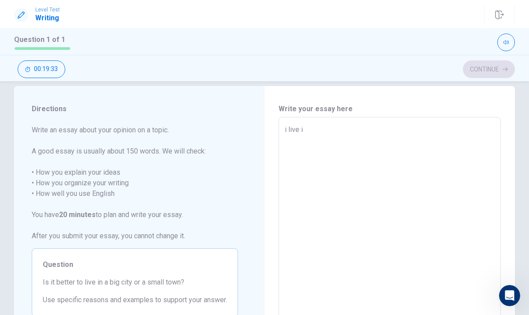
type textarea "x"
type textarea "i live in"
type textarea "x"
type textarea "i live in"
type textarea "x"
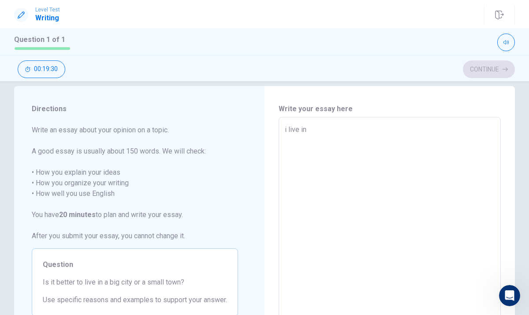
type textarea "i live in h"
type textarea "x"
type textarea "i live in ho"
type textarea "x"
type textarea "i live in hon"
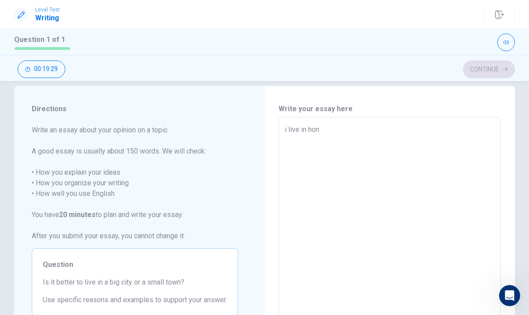
type textarea "x"
type textarea "i live in [GEOGRAPHIC_DATA]"
type textarea "x"
type textarea "i live in [GEOGRAPHIC_DATA]"
type textarea "x"
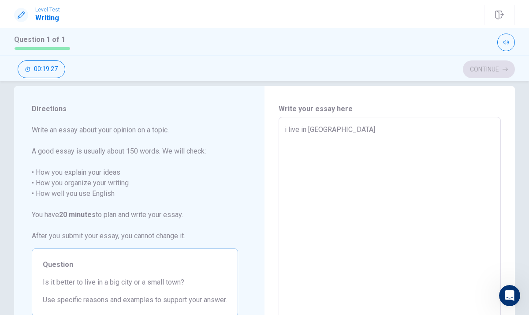
type textarea "i live in [GEOGRAPHIC_DATA]"
type textarea "x"
type textarea "i live in [GEOGRAPHIC_DATA]"
type textarea "x"
type textarea "i live in [GEOGRAPHIC_DATA]"
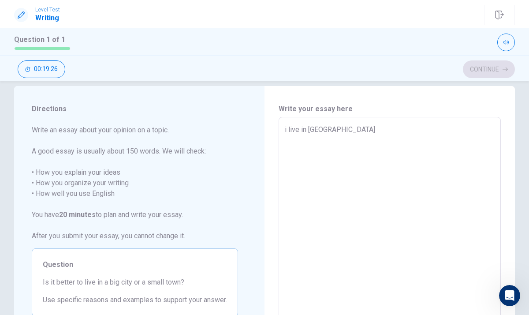
type textarea "x"
type textarea "i live in [GEOGRAPHIC_DATA]"
type textarea "x"
type textarea "i live in [GEOGRAPHIC_DATA]"
type textarea "x"
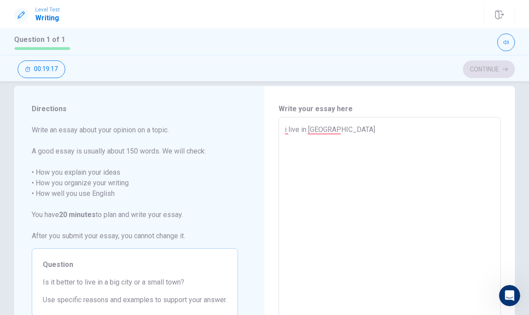
type textarea "i live in [GEOGRAPHIC_DATA] s"
type textarea "x"
type textarea "i live in [GEOGRAPHIC_DATA] si"
type textarea "x"
type textarea "i live in [GEOGRAPHIC_DATA] [PERSON_NAME]"
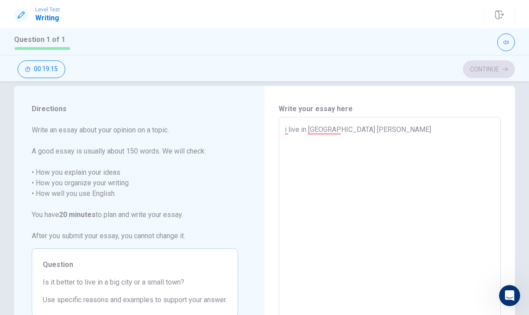
type textarea "x"
type textarea "i live in [GEOGRAPHIC_DATA] si"
type textarea "x"
type textarea "i live in [GEOGRAPHIC_DATA] six"
type textarea "x"
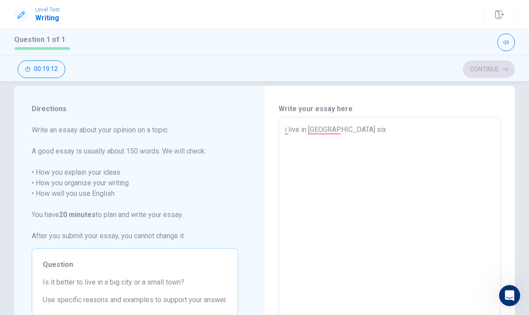
type textarea "i live in [GEOGRAPHIC_DATA] six"
type textarea "x"
type textarea "i live in [GEOGRAPHIC_DATA] six y"
type textarea "x"
type textarea "i live in [GEOGRAPHIC_DATA] six ye"
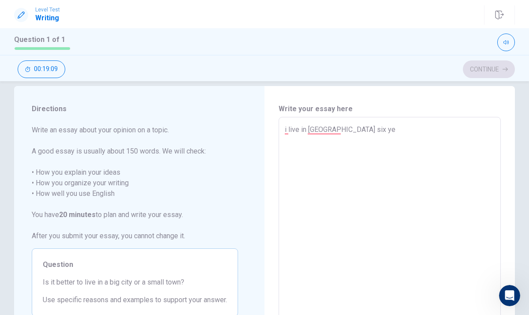
type textarea "x"
type textarea "i live in [GEOGRAPHIC_DATA] six yea"
type textarea "x"
type textarea "i live in [GEOGRAPHIC_DATA] six year"
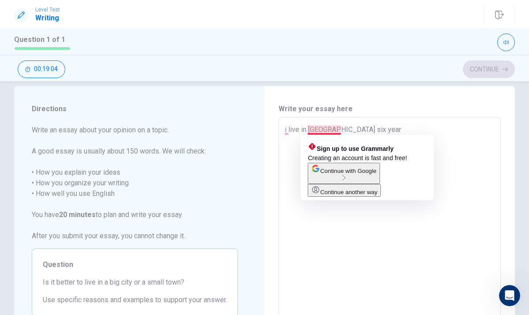
click at [340, 129] on textarea "i live in [GEOGRAPHIC_DATA] six year" at bounding box center [390, 238] width 210 height 229
type textarea "x"
type textarea "i live in [GEOGRAPHIC_DATA] six year"
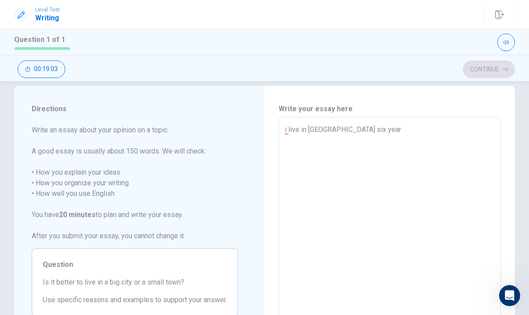
type textarea "x"
type textarea "i live in [GEOGRAPHIC_DATA] six year"
type textarea "x"
type textarea "i live in [GEOGRAPHIC_DATA] six year"
type textarea "x"
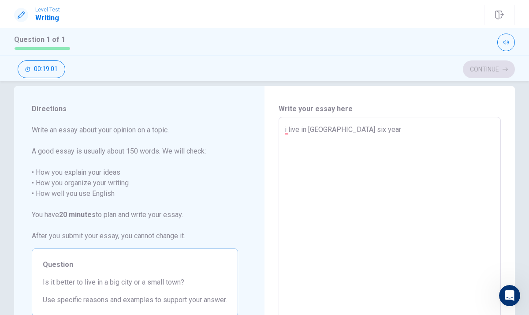
type textarea "i live in hong six year"
type textarea "x"
type textarea "i live in hong six year"
type textarea "x"
type textarea "i live in hon six year"
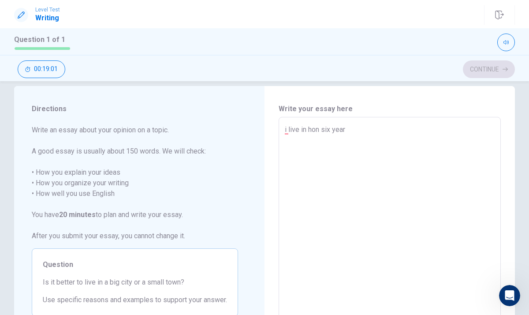
type textarea "x"
type textarea "i live in ho six year"
type textarea "x"
type textarea "i live in h six year"
type textarea "x"
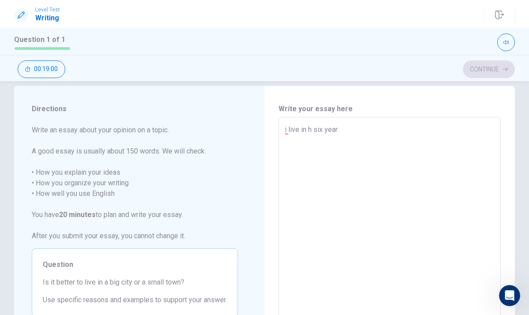
type textarea "i live [DATE]"
type textarea "x"
type textarea "i live in H six year"
type textarea "x"
type textarea "i live in HO six year"
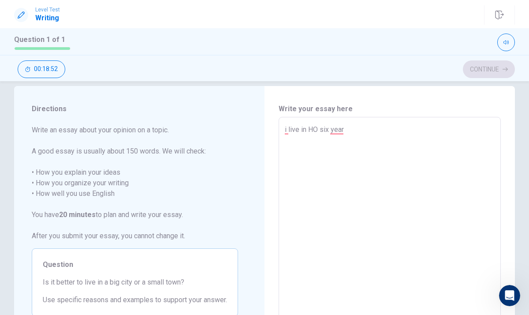
type textarea "x"
type textarea "i live in H six year"
type textarea "x"
type textarea "i live in [GEOGRAPHIC_DATA] six year"
type textarea "x"
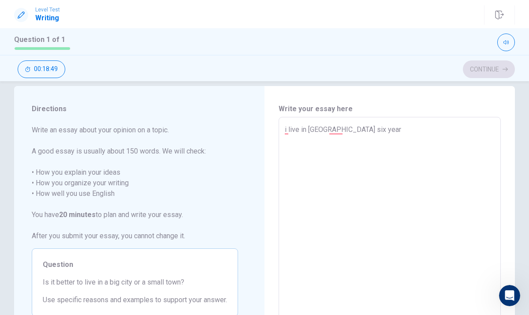
type textarea "i live in Hon six year"
type textarea "x"
type textarea "i live in [GEOGRAPHIC_DATA] six year"
type textarea "x"
type textarea "i live in Hon six year"
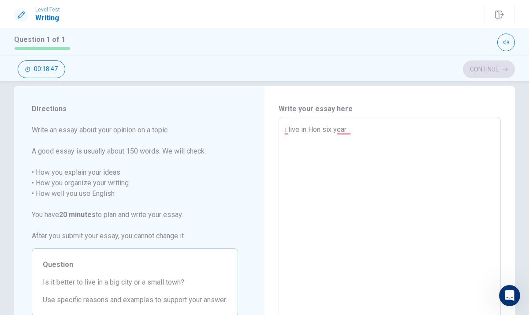
type textarea "x"
type textarea "i live in [GEOGRAPHIC_DATA] six year"
type textarea "x"
type textarea "i live in [GEOGRAPHIC_DATA] six year"
type textarea "x"
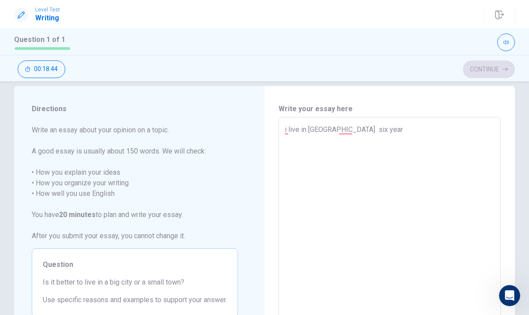
type textarea "i live in [GEOGRAPHIC_DATA] six year"
type textarea "x"
type textarea "i live in [GEOGRAPHIC_DATA] six year"
type textarea "x"
type textarea "i live in [GEOGRAPHIC_DATA] six year"
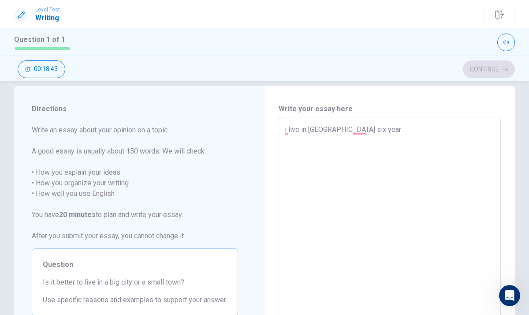
type textarea "x"
type textarea "i live in [GEOGRAPHIC_DATA] six year"
type textarea "x"
type textarea "i live in [GEOGRAPHIC_DATA] six year"
type textarea "x"
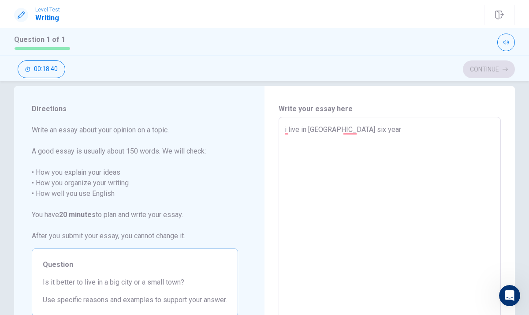
type textarea "i live in [GEOGRAPHIC_DATA] six year"
type textarea "x"
type textarea "i live in [GEOGRAPHIC_DATA] six year"
type textarea "x"
type textarea "i live in [GEOGRAPHIC_DATA] six year"
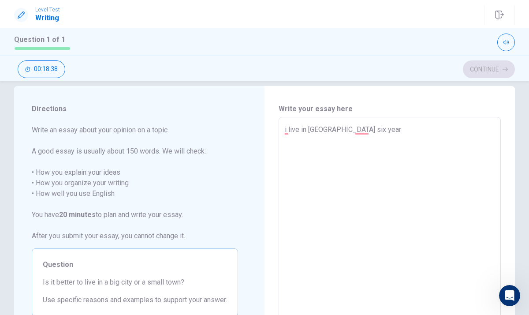
type textarea "x"
type textarea "i live in [GEOGRAPHIC_DATA] six year"
click at [288, 127] on textarea "i live in [GEOGRAPHIC_DATA] six year" at bounding box center [390, 238] width 210 height 229
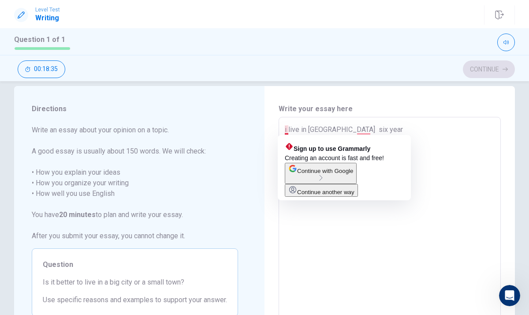
type textarea "x"
type textarea "ilive in [GEOGRAPHIC_DATA] six year"
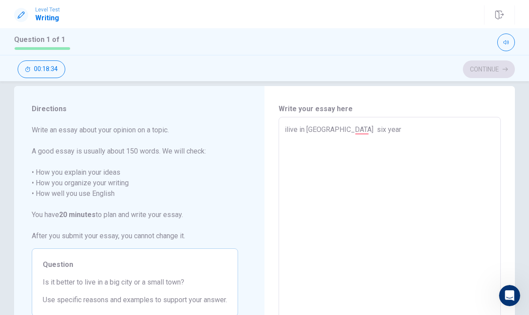
type textarea "x"
type textarea "live in [GEOGRAPHIC_DATA] six year"
type textarea "x"
type textarea "Ilive in [GEOGRAPHIC_DATA] six year"
type textarea "x"
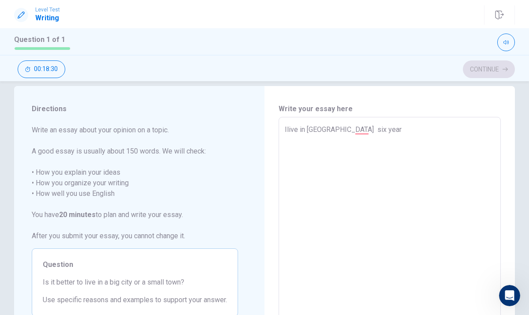
type textarea "I live in [GEOGRAPHIC_DATA] six year"
click at [376, 126] on textarea "I live in [GEOGRAPHIC_DATA] six year" at bounding box center [390, 238] width 210 height 229
type textarea "x"
type textarea "I live in [GEOGRAPHIC_DATA] six years"
type textarea "x"
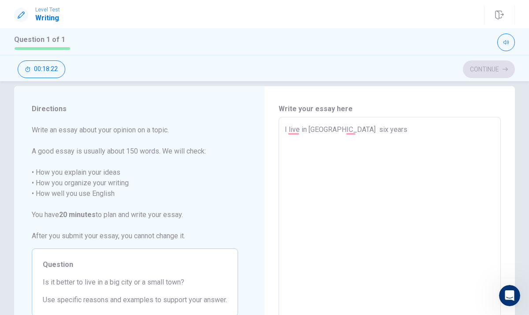
type textarea "I live in [GEOGRAPHIC_DATA] six years"
type textarea "x"
type textarea "I live in [GEOGRAPHIC_DATA] six years"
click at [392, 137] on textarea "I live in [GEOGRAPHIC_DATA] six years" at bounding box center [390, 238] width 210 height 229
click at [390, 131] on textarea "I live in [GEOGRAPHIC_DATA] six years" at bounding box center [390, 238] width 210 height 229
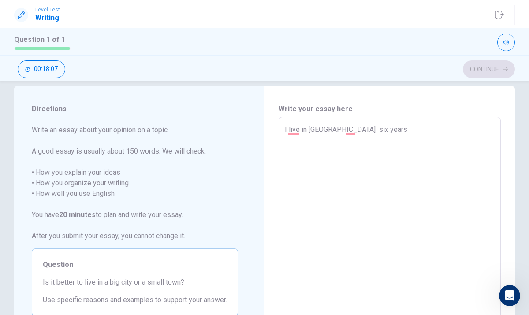
type textarea "x"
type textarea "I live in [GEOGRAPHIC_DATA] six years t"
type textarea "x"
type textarea "I live in [GEOGRAPHIC_DATA] six years th"
type textarea "x"
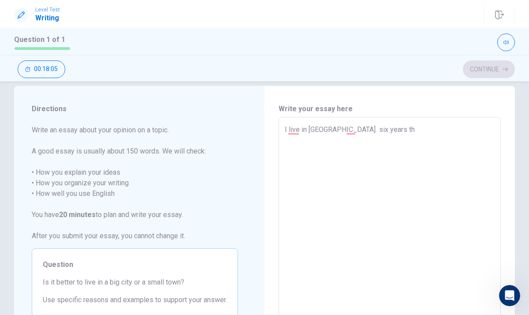
type textarea "I live in [GEOGRAPHIC_DATA] six years the"
type textarea "x"
type textarea "I live in [GEOGRAPHIC_DATA] six years then"
type textarea "x"
type textarea "I live in [GEOGRAPHIC_DATA] six years then"
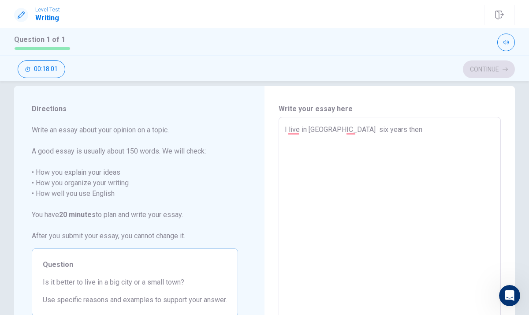
type textarea "x"
type textarea "I live in [GEOGRAPHIC_DATA] six years then I"
type textarea "x"
type textarea "I live in [GEOGRAPHIC_DATA] six years then I"
type textarea "x"
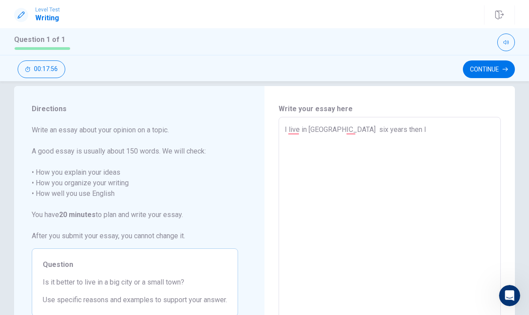
type textarea "I live in [GEOGRAPHIC_DATA] six years then I g"
type textarea "x"
type textarea "I live in [GEOGRAPHIC_DATA] six years then I go"
type textarea "x"
type textarea "I live in [GEOGRAPHIC_DATA] six years then I go"
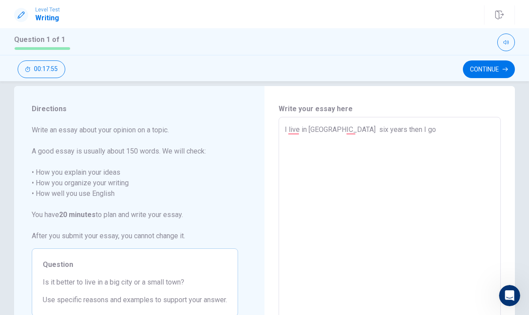
type textarea "x"
type textarea "I live in [GEOGRAPHIC_DATA] six years then I go t"
type textarea "x"
type textarea "I live in [GEOGRAPHIC_DATA] six years then I go to"
type textarea "x"
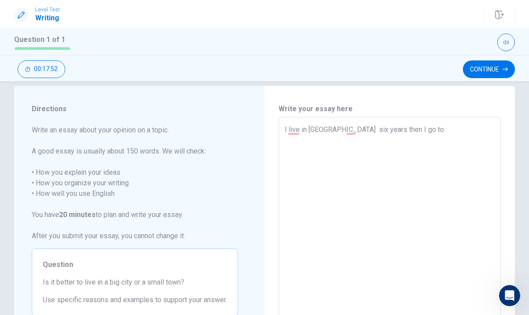
type textarea "I live in [GEOGRAPHIC_DATA] six years then I go to"
type textarea "x"
type textarea "I live in [GEOGRAPHIC_DATA] six years then I go to C"
type textarea "x"
type textarea "I live in [GEOGRAPHIC_DATA] six years then I go to CP"
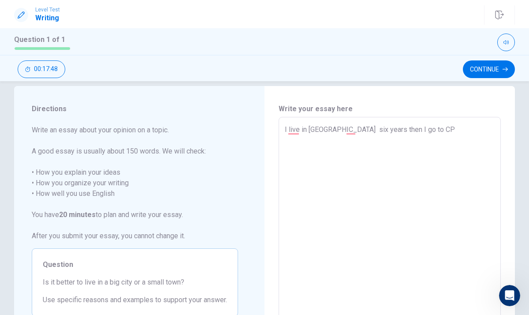
type textarea "x"
type textarea "I live in [GEOGRAPHIC_DATA] six years then I go to CPS"
type textarea "x"
type textarea "I live in [GEOGRAPHIC_DATA] six years then I go to CPS"
type textarea "x"
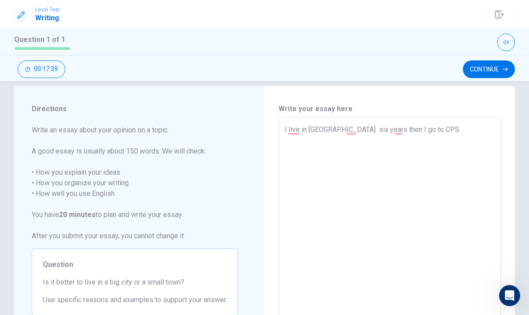
type textarea "I live in [GEOGRAPHIC_DATA] six years then I go to CPS w"
type textarea "x"
type textarea "I live in [GEOGRAPHIC_DATA] six years then I go to CPS wh"
type textarea "x"
type textarea "I live in [GEOGRAPHIC_DATA] six years then I go to CPS whe"
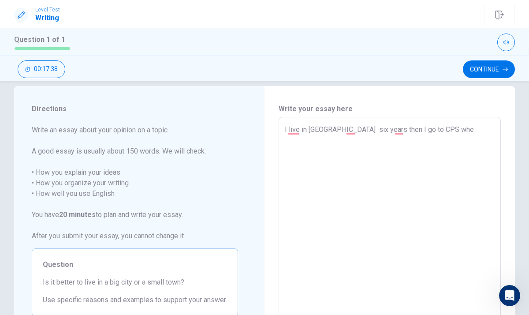
type textarea "x"
type textarea "I live in [GEOGRAPHIC_DATA] six years then I go to CPS when"
type textarea "x"
type textarea "I live in [GEOGRAPHIC_DATA] six years then I go to CPS when"
type textarea "x"
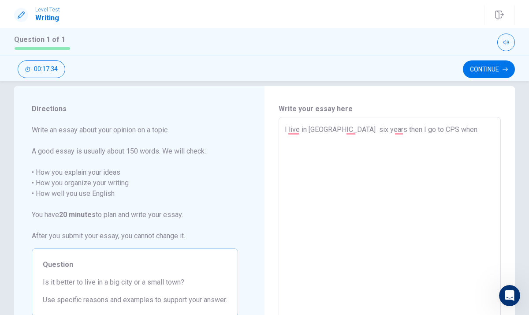
type textarea "I live in [GEOGRAPHIC_DATA] six years then I go to CPS when I"
type textarea "x"
type textarea "I live in [GEOGRAPHIC_DATA] six years then I go to CPS when Iw"
type textarea "x"
type textarea "I live in [GEOGRAPHIC_DATA] six years then I go to CPS when [PERSON_NAME]"
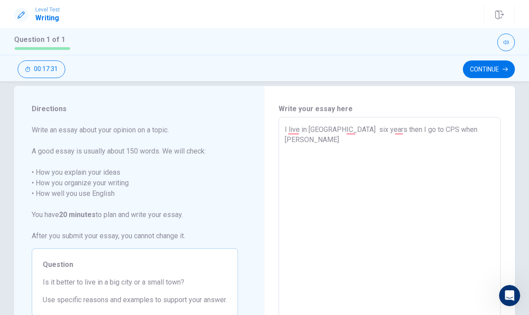
type textarea "x"
type textarea "I live in [GEOGRAPHIC_DATA] six years then I go to CPS when [PERSON_NAME]"
type textarea "x"
type textarea "I live in [GEOGRAPHIC_DATA] six years then I go to CPS when [PERSON_NAME]"
type textarea "x"
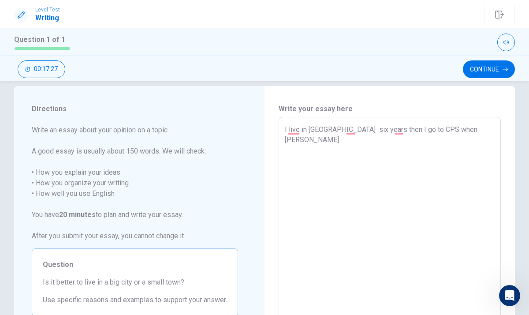
type textarea "I live in [GEOGRAPHIC_DATA] six years then I go to CPS when [PERSON_NAME]"
type textarea "x"
type textarea "I live in [GEOGRAPHIC_DATA] six years then I go to CPS when [PERSON_NAME]"
type textarea "x"
type textarea "I live in [GEOGRAPHIC_DATA] six years then I go to CPS when [PERSON_NAME]"
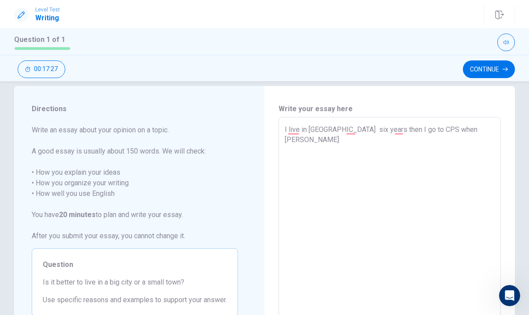
type textarea "x"
type textarea "I live in [GEOGRAPHIC_DATA] six years then I go to CPS when [PERSON_NAME]"
type textarea "x"
type textarea "I live in [GEOGRAPHIC_DATA] six years then I go to CPS when [PERSON_NAME]"
type textarea "x"
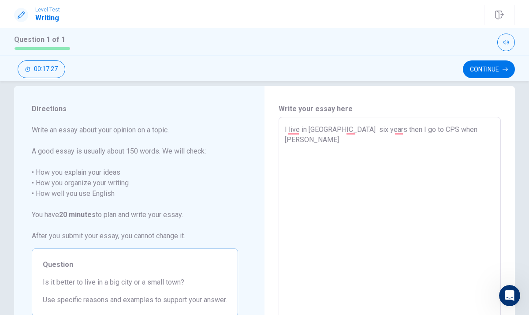
type textarea "I live in [GEOGRAPHIC_DATA] six years then I go to CPS when [PERSON_NAME]"
type textarea "x"
type textarea "I live in [GEOGRAPHIC_DATA] six years then I go to CPS when [PERSON_NAME]"
type textarea "x"
type textarea "I live in [GEOGRAPHIC_DATA] six years then I go to CPS when [PERSON_NAME]"
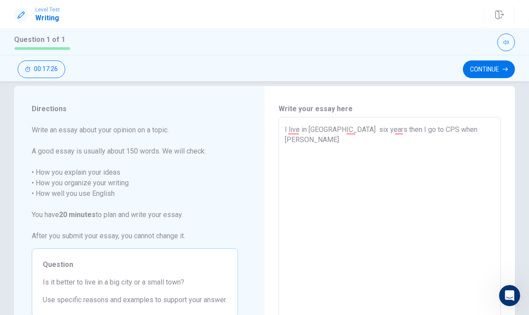
type textarea "x"
type textarea "I live in [GEOGRAPHIC_DATA] six years then I go to CPS when [PERSON_NAME]"
type textarea "x"
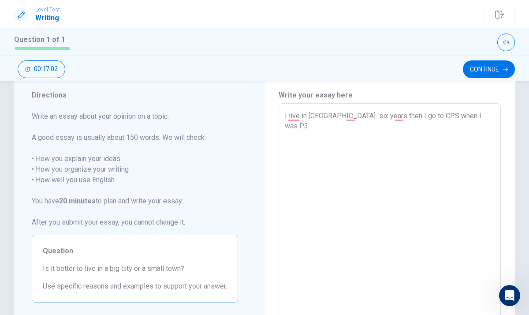
scroll to position [31, 0]
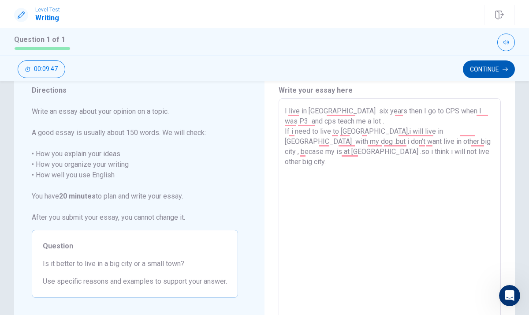
click at [489, 73] on button "Continue" at bounding box center [489, 69] width 52 height 18
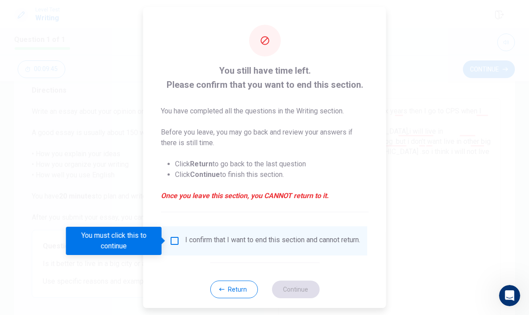
click at [172, 236] on input "You must click this to continue" at bounding box center [174, 241] width 11 height 11
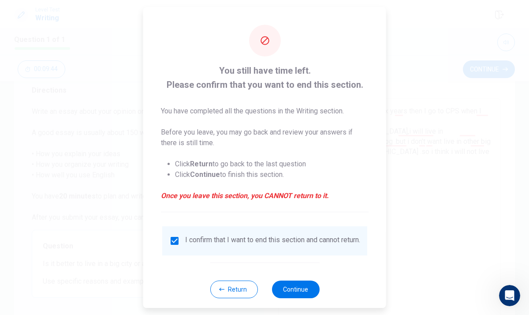
click at [305, 311] on div at bounding box center [264, 157] width 529 height 315
click at [303, 305] on div "Return Continue" at bounding box center [264, 289] width 109 height 53
click at [303, 298] on button "Continue" at bounding box center [296, 290] width 48 height 18
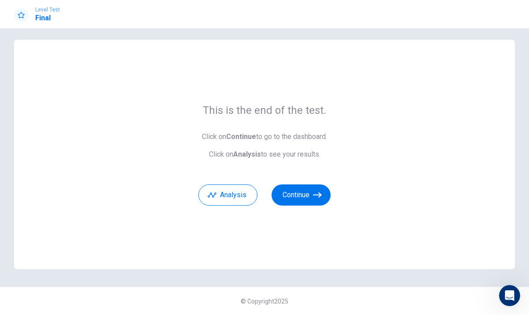
scroll to position [6, 0]
click at [311, 195] on button "Continue" at bounding box center [301, 194] width 59 height 21
